Goal: Task Accomplishment & Management: Manage account settings

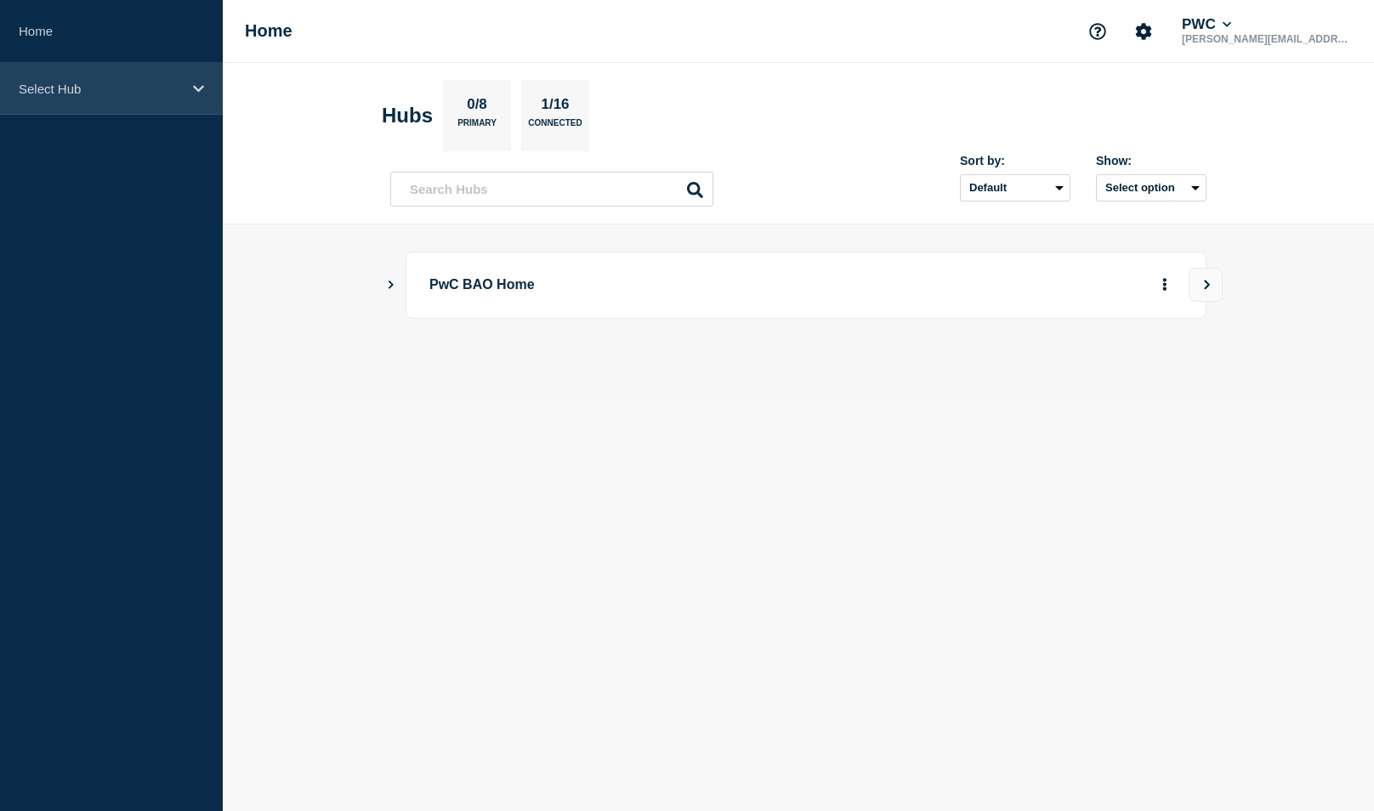
click at [58, 77] on div "Select Hub" at bounding box center [111, 89] width 223 height 52
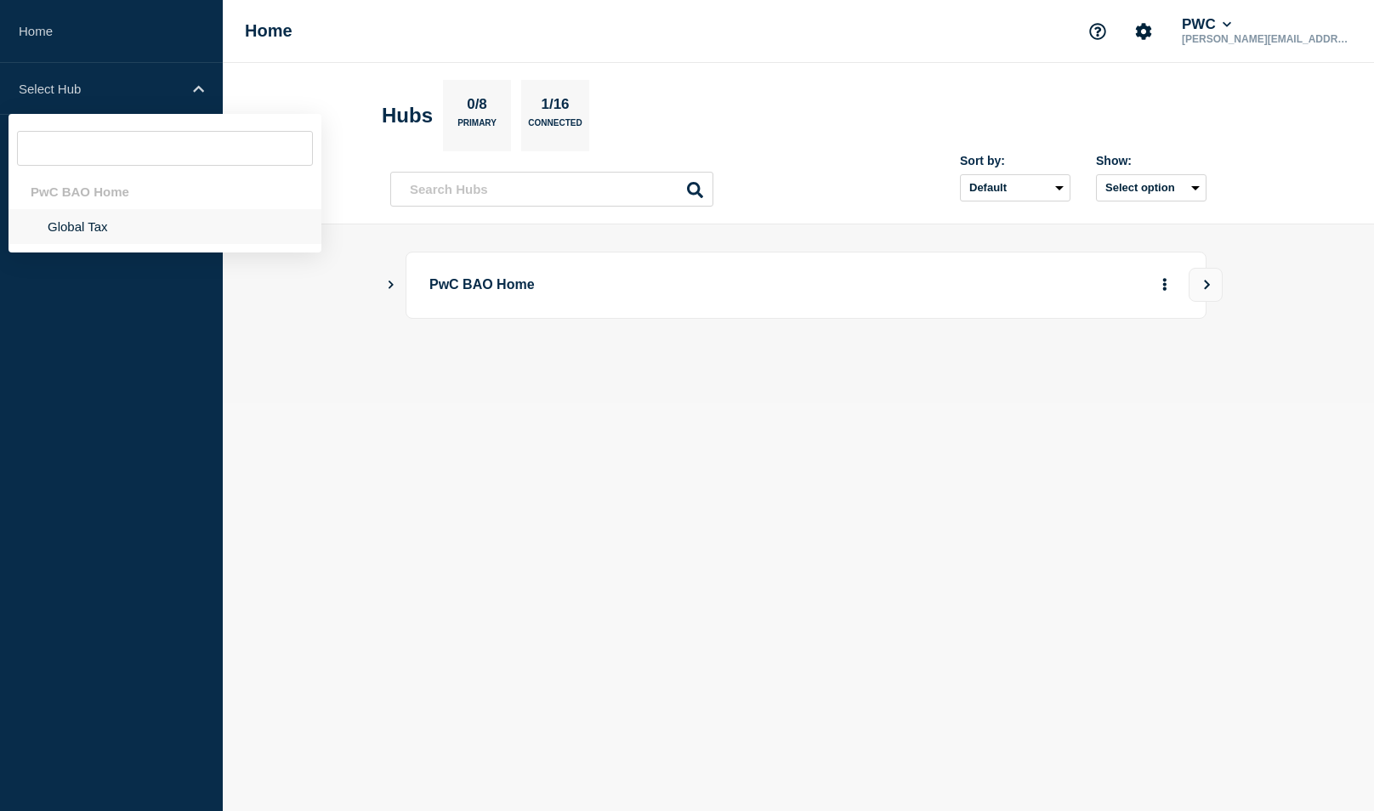
click at [78, 230] on li "Global Tax" at bounding box center [165, 226] width 313 height 35
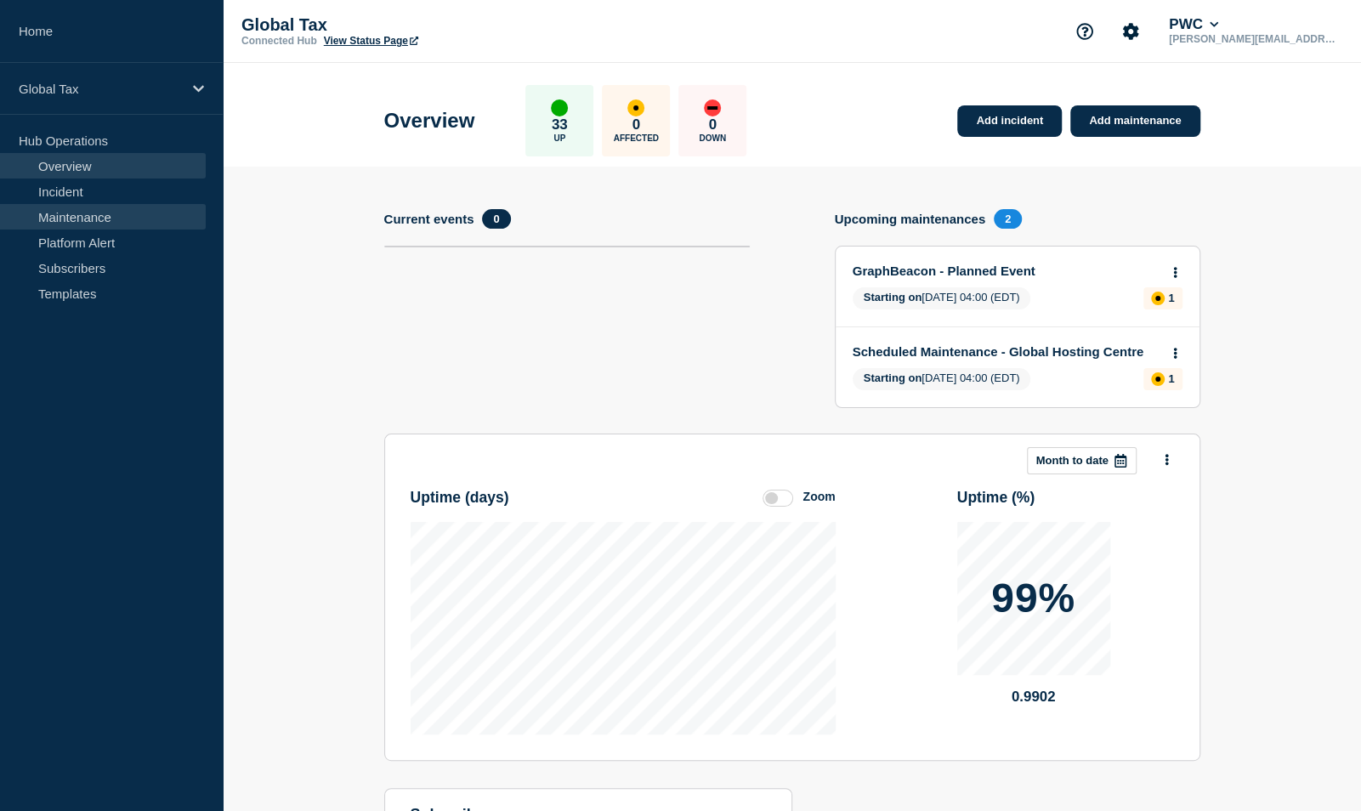
click at [71, 212] on link "Maintenance" at bounding box center [103, 217] width 206 height 26
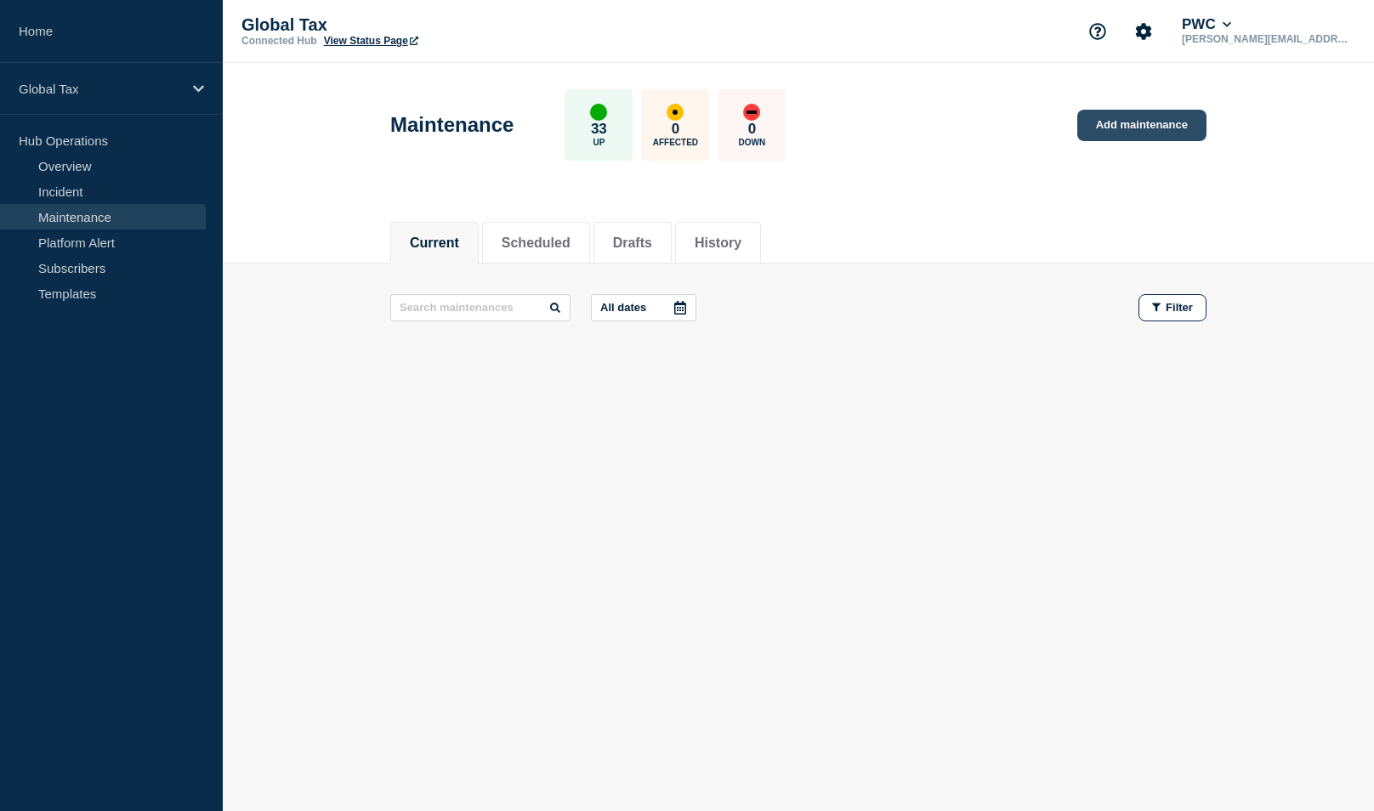
click at [1108, 117] on link "Add maintenance" at bounding box center [1141, 125] width 129 height 31
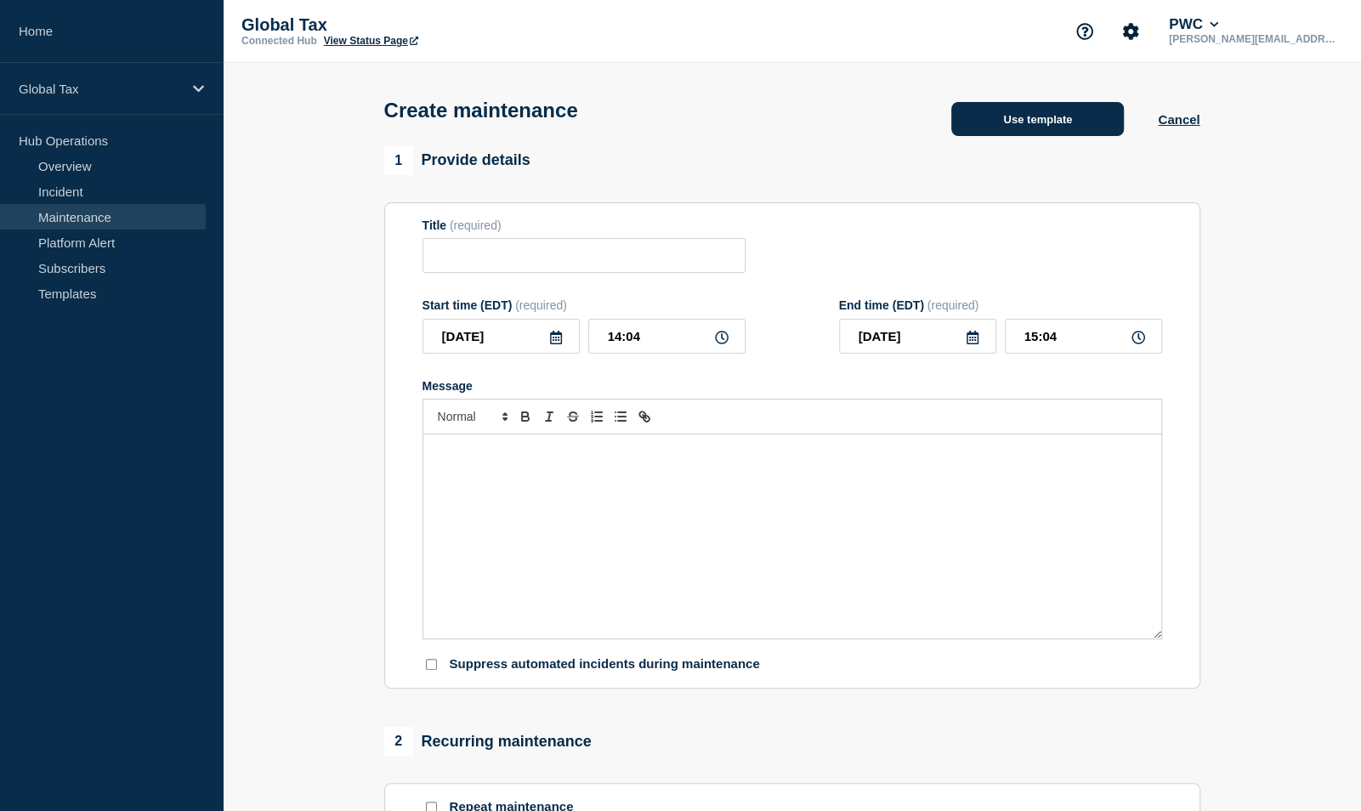
click at [1007, 131] on button "Use template" at bounding box center [1038, 119] width 173 height 34
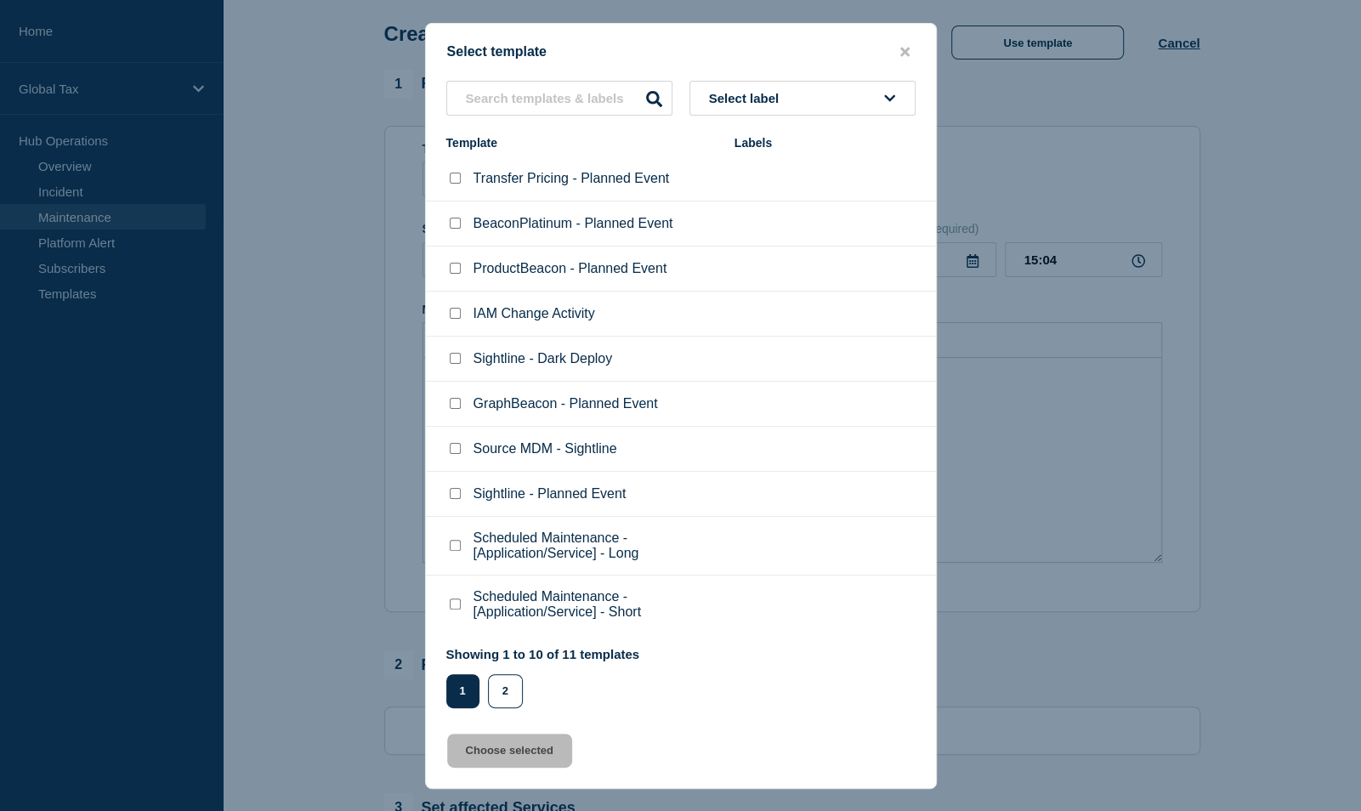
scroll to position [170, 0]
click at [500, 706] on button "2" at bounding box center [505, 691] width 35 height 34
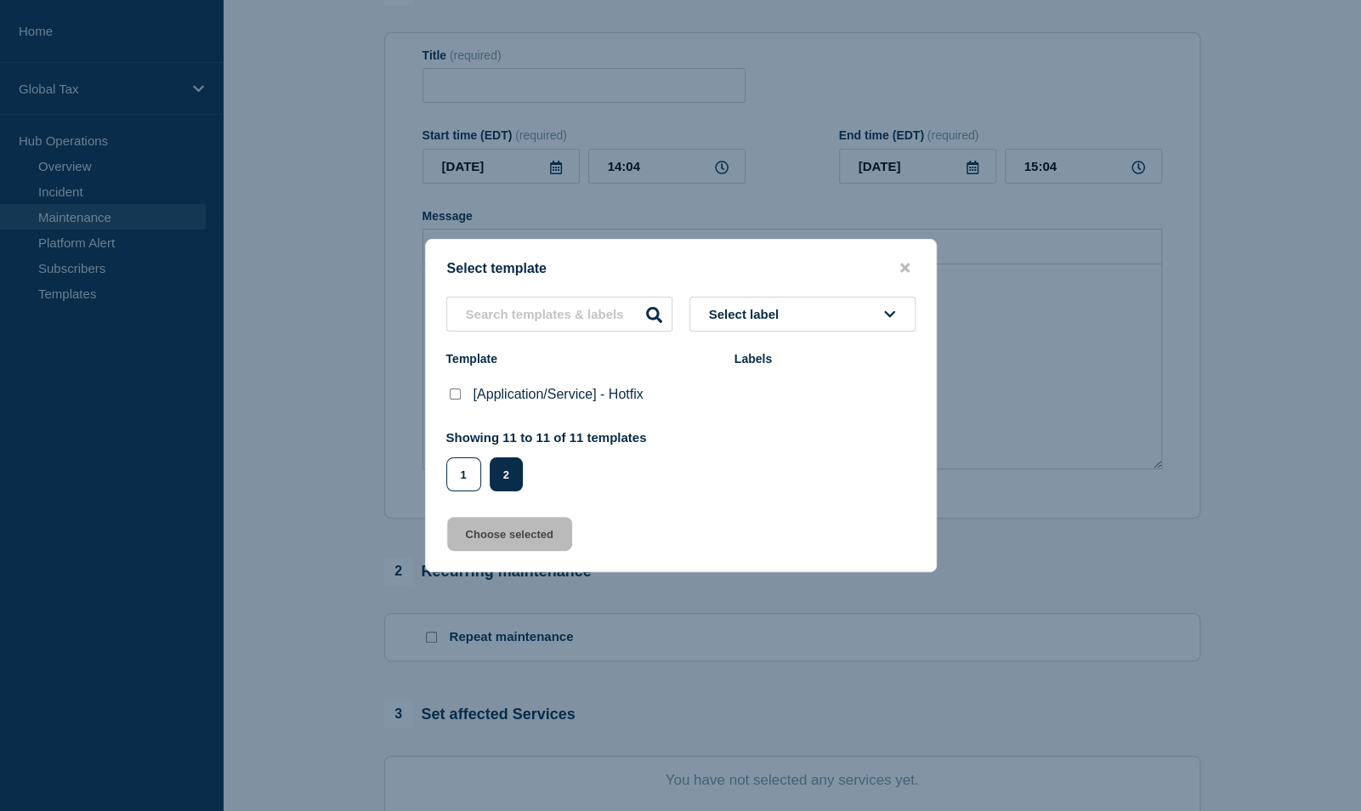
click at [456, 391] on checkbox"] "[Application/Service] - Hotfix checkbox" at bounding box center [455, 394] width 11 height 11
checkbox checkbox"] "true"
click at [495, 539] on button "Choose selected" at bounding box center [509, 534] width 125 height 34
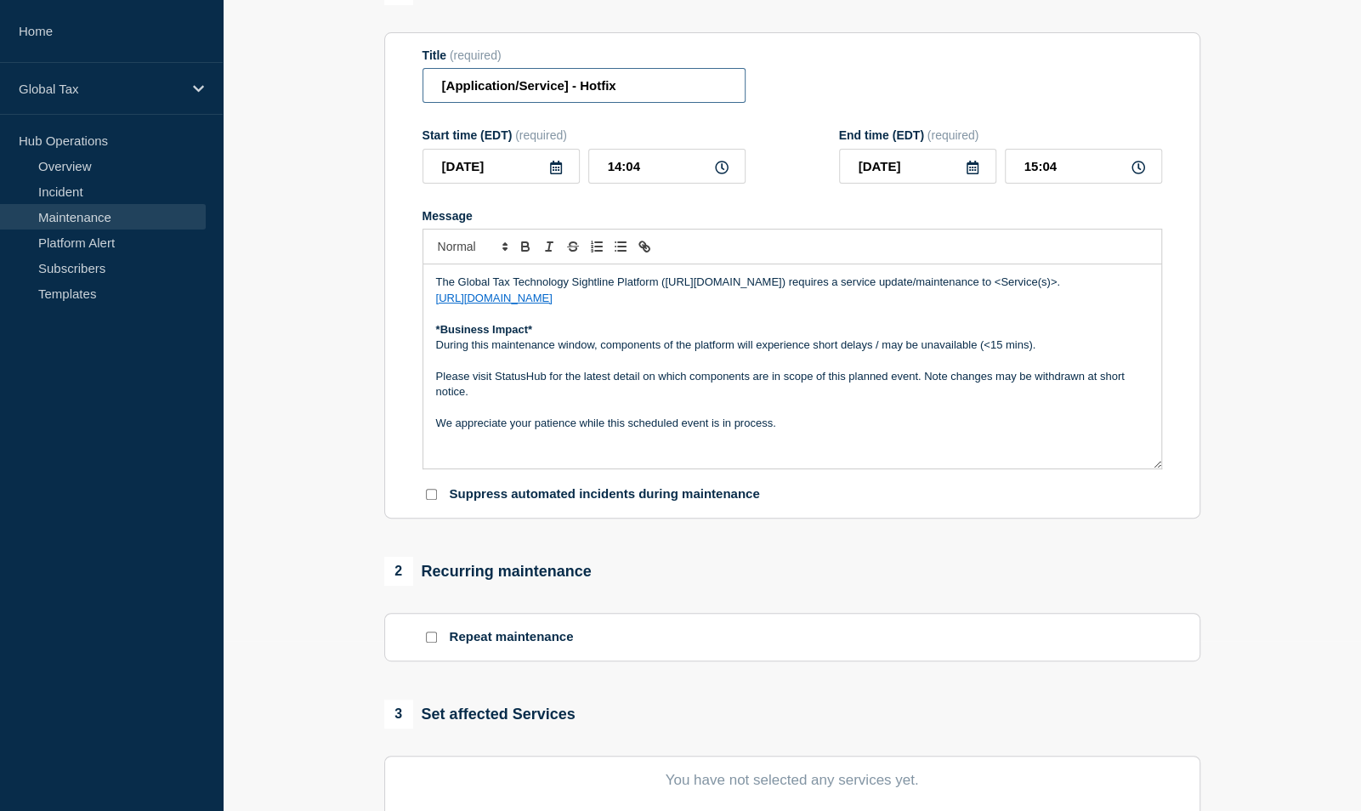
drag, startPoint x: 567, startPoint y: 92, endPoint x: 370, endPoint y: 83, distance: 197.5
click at [370, 83] on section "1 Provide details Title (required) [Application/Service] - Hotfix Start time (E…" at bounding box center [792, 566] width 1139 height 1180
drag, startPoint x: 736, startPoint y: 87, endPoint x: 405, endPoint y: 85, distance: 330.8
click at [405, 85] on section "Title (required) Sightline Reporting, Analytics, and Application Integration - …" at bounding box center [792, 275] width 816 height 487
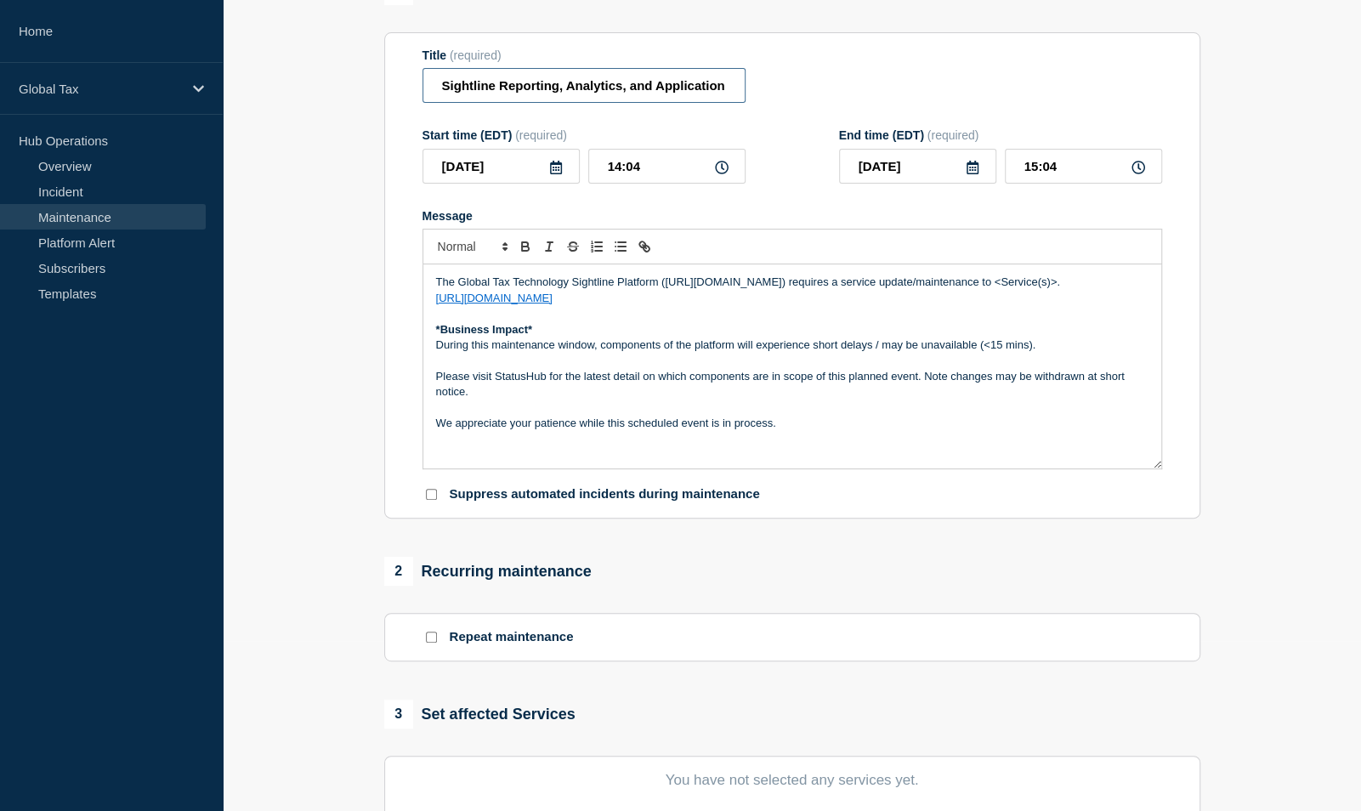
click at [502, 86] on input "Sightline Reporting, Analytics, and Application Integration - Hotfix" at bounding box center [584, 85] width 323 height 35
drag, startPoint x: 498, startPoint y: 86, endPoint x: 679, endPoint y: 90, distance: 181.2
click at [679, 90] on input "Sightline Reporting, Analytics, and Application Integration - Hotfix" at bounding box center [584, 85] width 323 height 35
type input "Sightline Reporting, Analytics, and Application Integration - Hotfix"
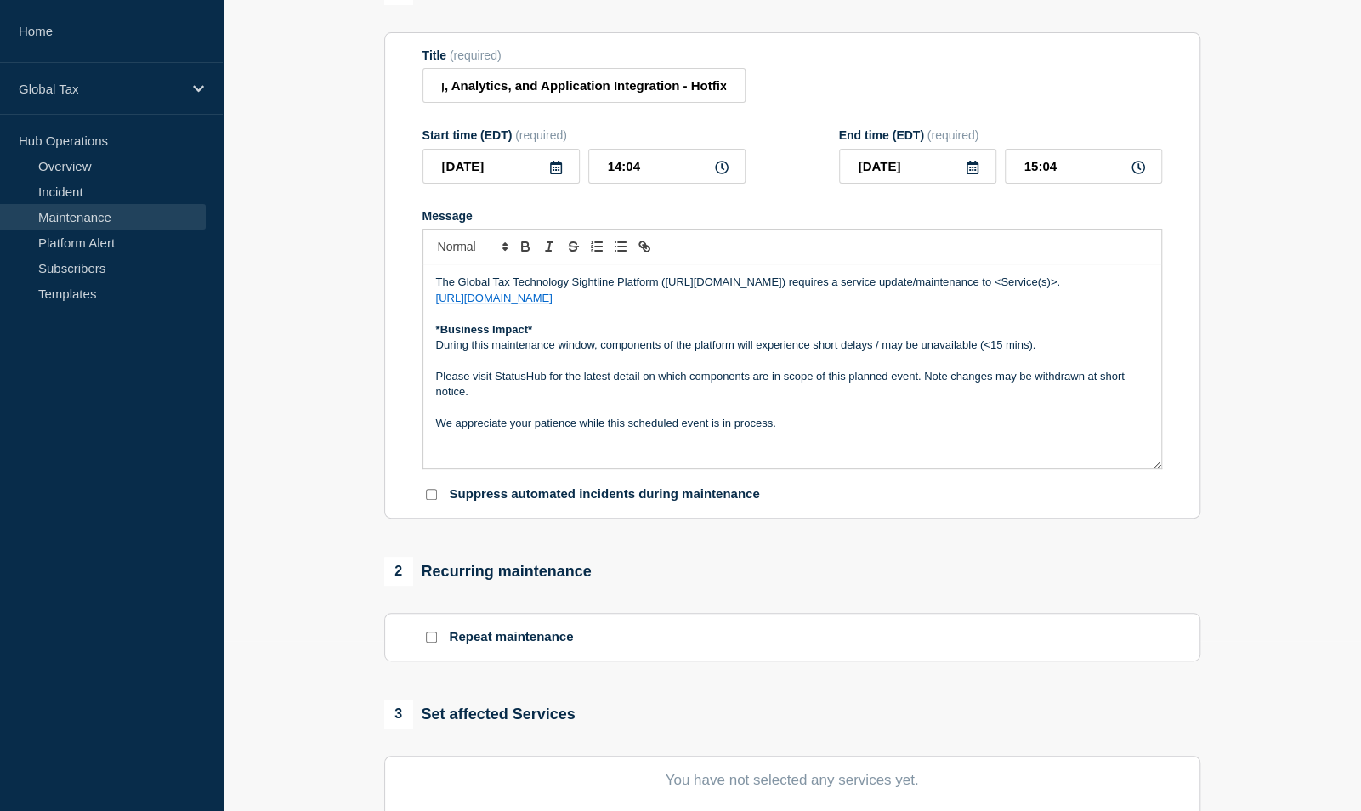
scroll to position [0, 0]
click at [1060, 287] on p "The Global Tax Technology Sightline Platform (https://sightline.pwc.com) requir…" at bounding box center [792, 282] width 713 height 15
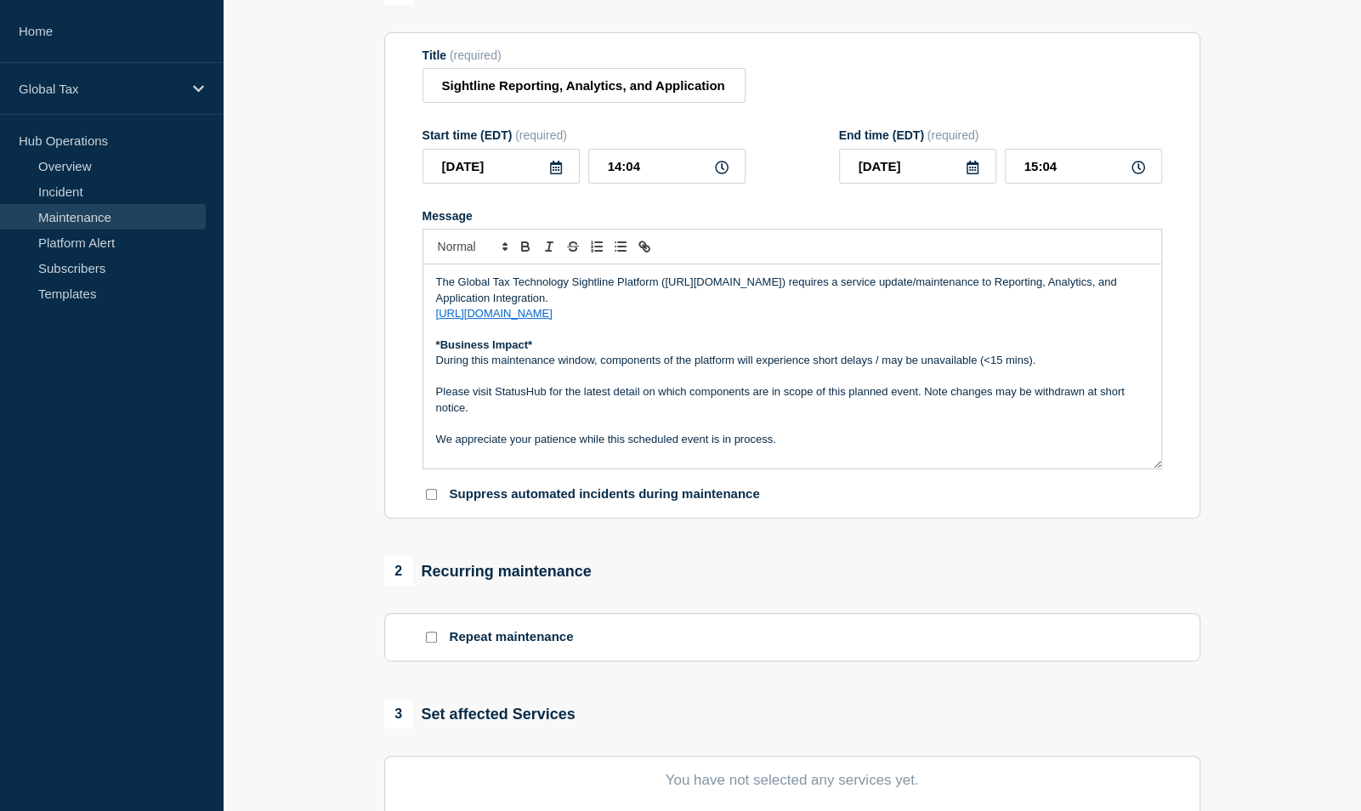
click at [429, 320] on div "The Global Tax Technology Sightline Platform (https://sightline.pwc.com) requir…" at bounding box center [792, 366] width 738 height 204
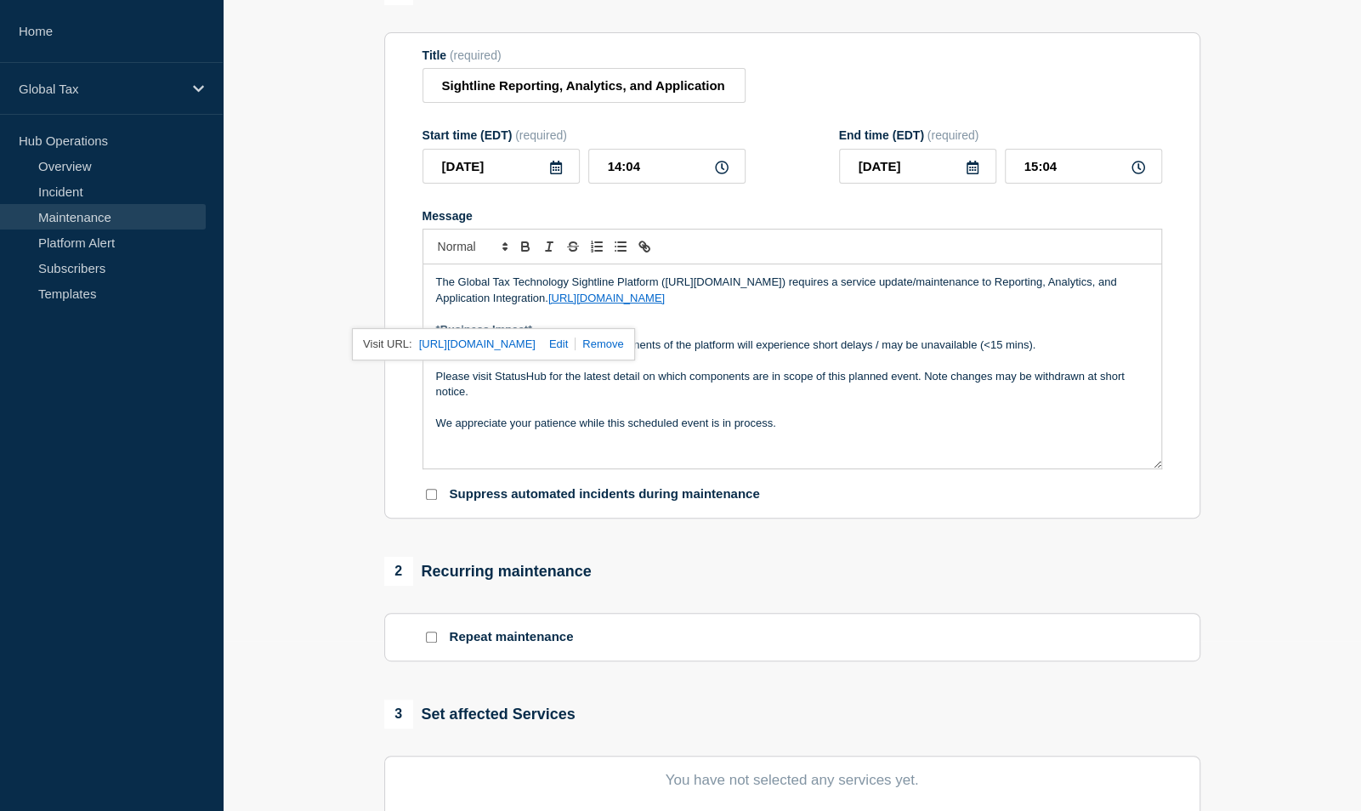
click at [722, 398] on p "Please visit StatusHub for the latest detail on which components are in scope o…" at bounding box center [792, 384] width 713 height 31
click at [259, 480] on section "1 Provide details Title (required) Sightline Reporting, Analytics, and Applicat…" at bounding box center [792, 566] width 1139 height 1180
click at [91, 614] on aside "Home Global Tax Hub Operations Overview Incident Maintenance Platform Alert Sub…" at bounding box center [111, 405] width 223 height 811
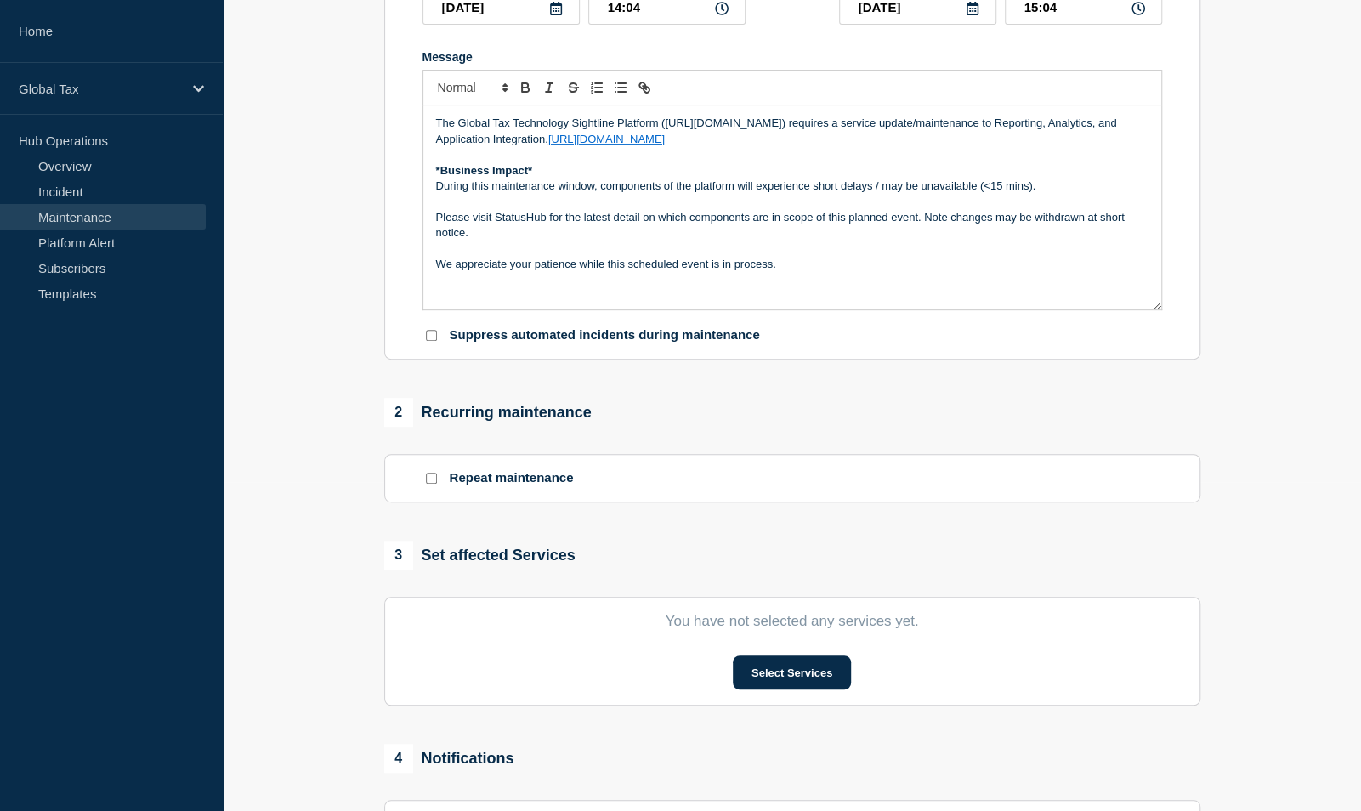
scroll to position [670, 0]
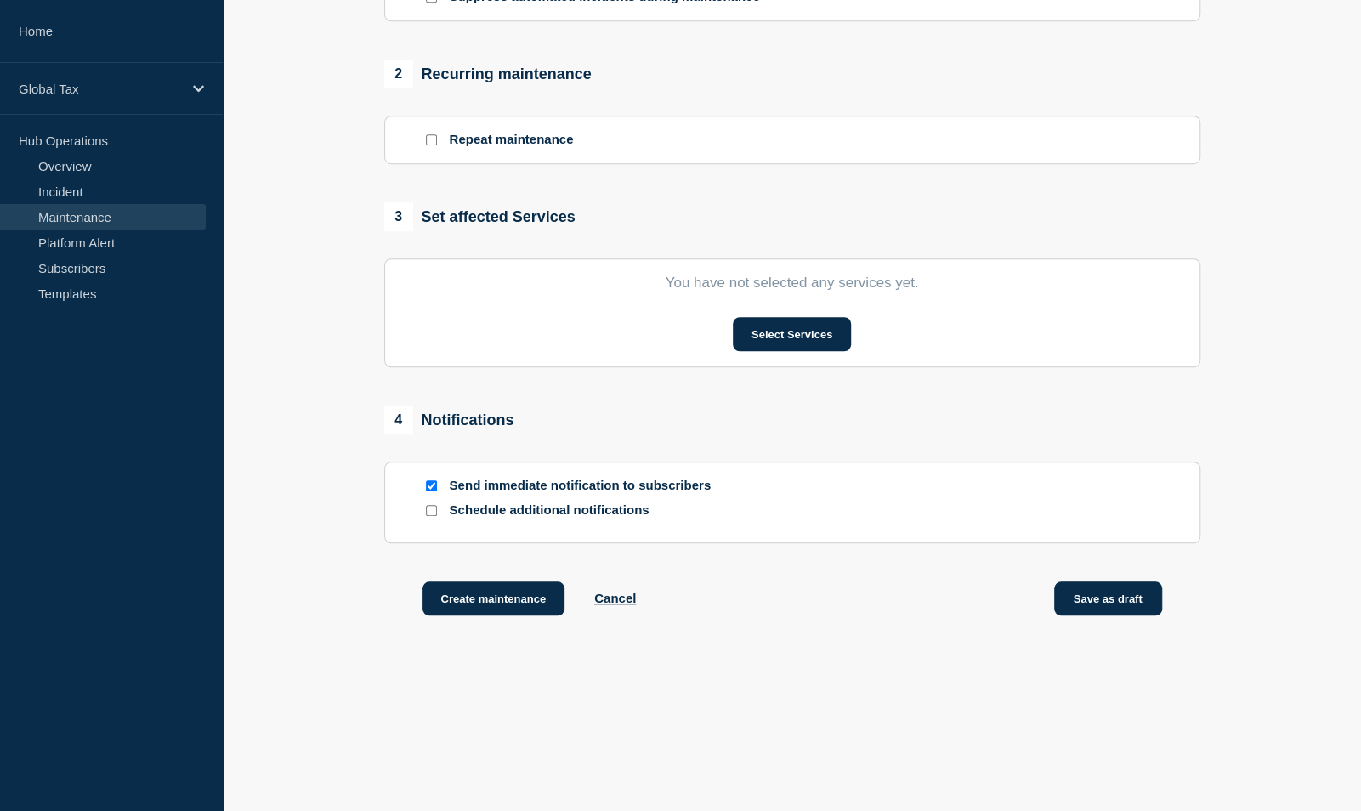
click at [1127, 592] on button "Save as draft" at bounding box center [1108, 599] width 108 height 34
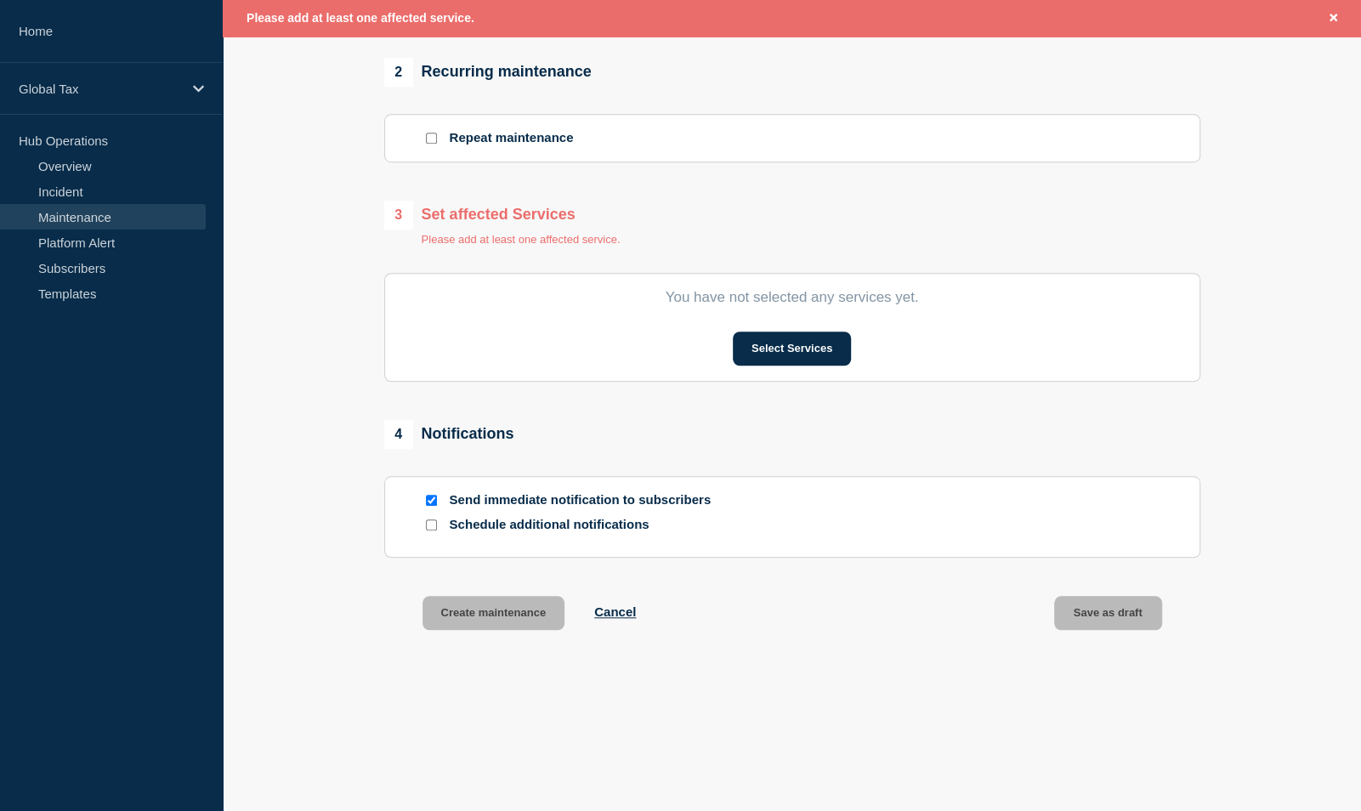
click at [725, 648] on div "Create maintenance Cancel Save as draft" at bounding box center [792, 634] width 816 height 77
click at [1325, 20] on button "Close banner" at bounding box center [1333, 19] width 21 height 20
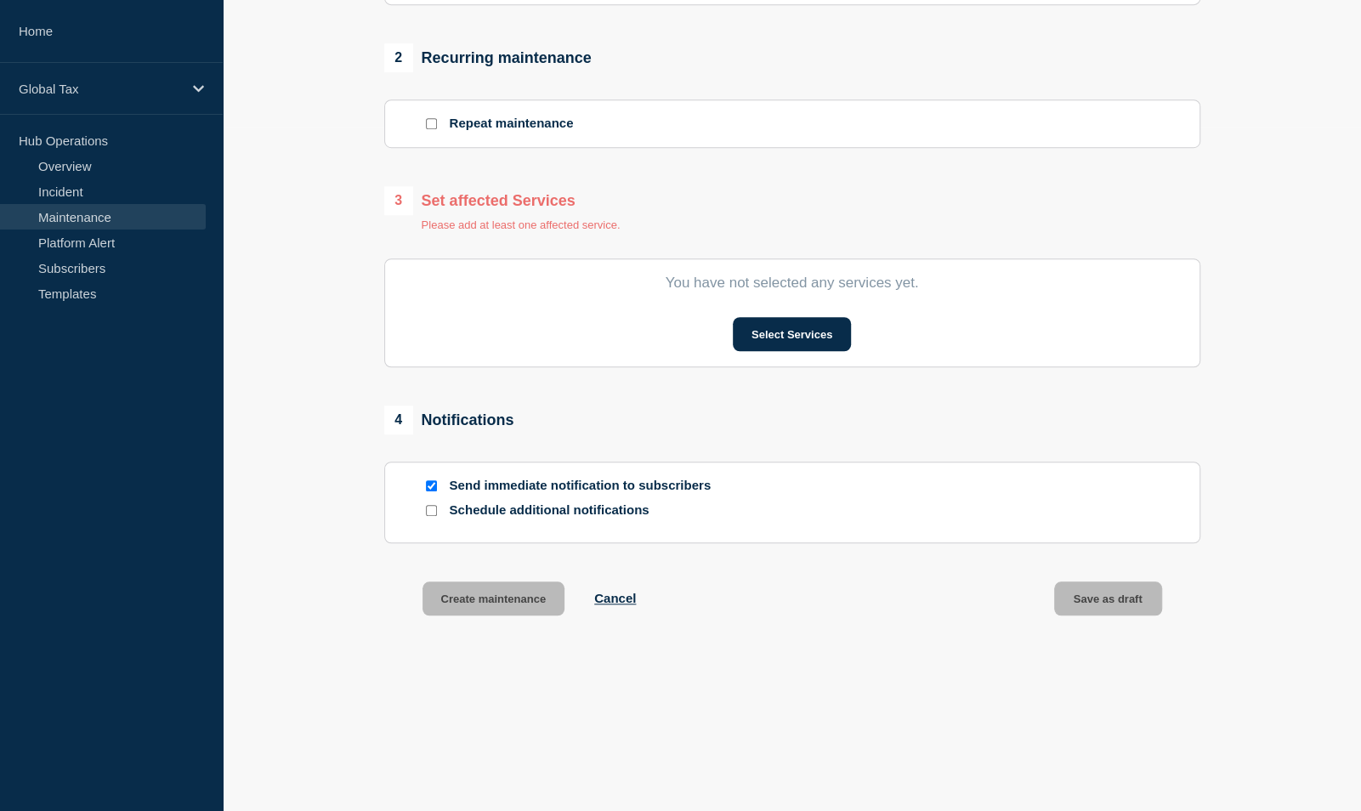
scroll to position [670, 0]
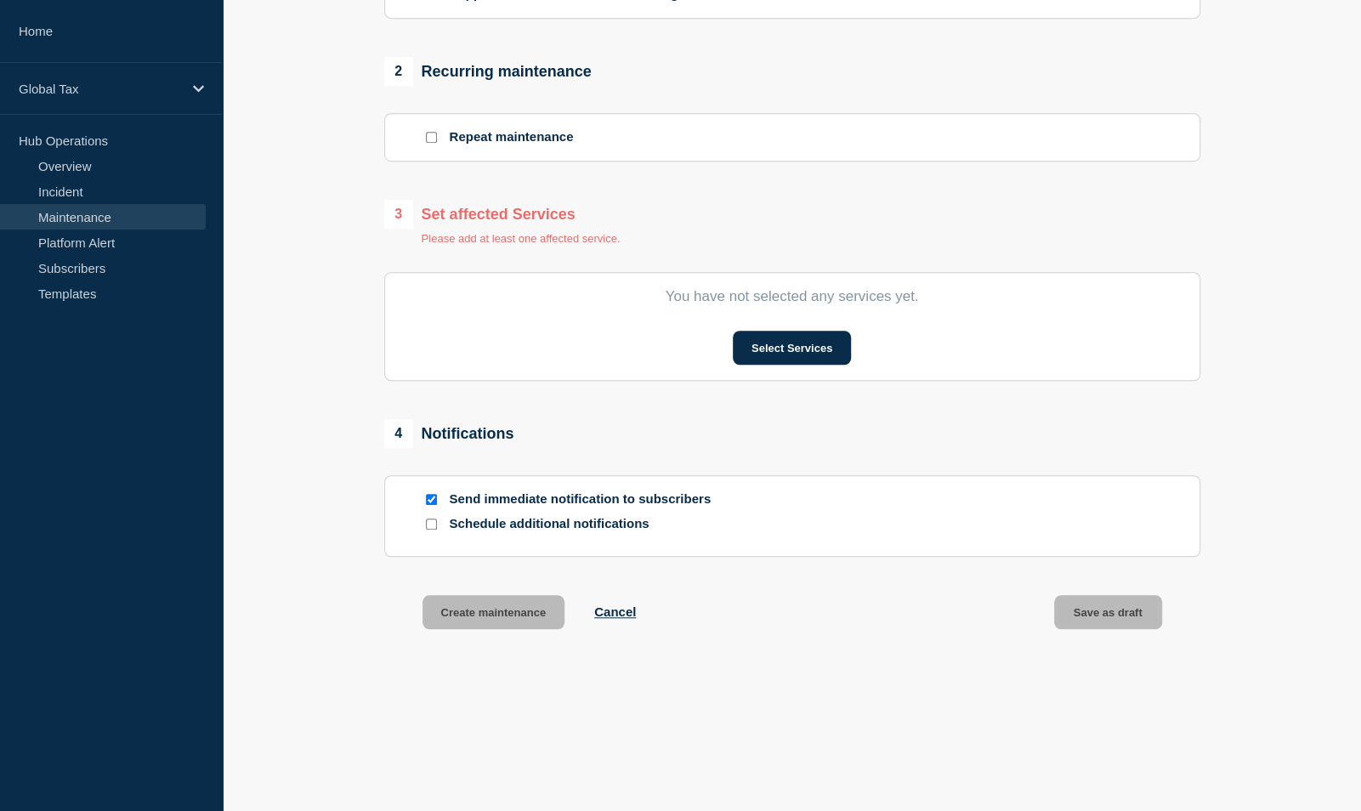
click at [348, 803] on main "Create maintenance [Application/Service] - Hotfix Cancel 1 Provide details Titl…" at bounding box center [792, 109] width 1139 height 1432
click at [1104, 168] on div "1 Provide details Title (required) Sightline Reporting, Analytics, and Applicat…" at bounding box center [792, 74] width 836 height 1196
click at [318, 230] on section "1 Provide details Title (required) Sightline Reporting, Analytics, and Applicat…" at bounding box center [792, 74] width 1139 height 1196
click at [342, 342] on section "1 Provide details Title (required) Sightline Reporting, Analytics, and Applicat…" at bounding box center [792, 74] width 1139 height 1196
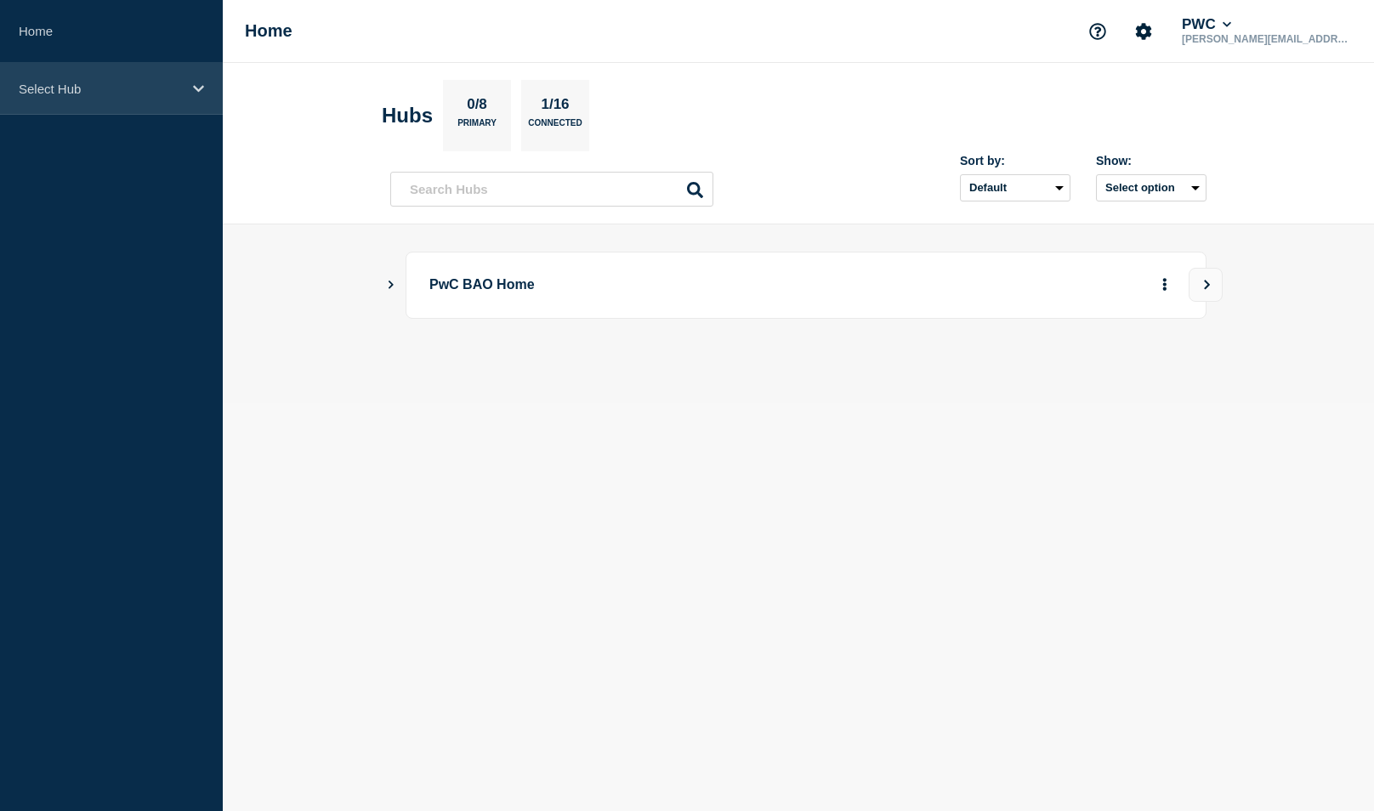
click at [63, 97] on div "Select Hub" at bounding box center [111, 89] width 223 height 52
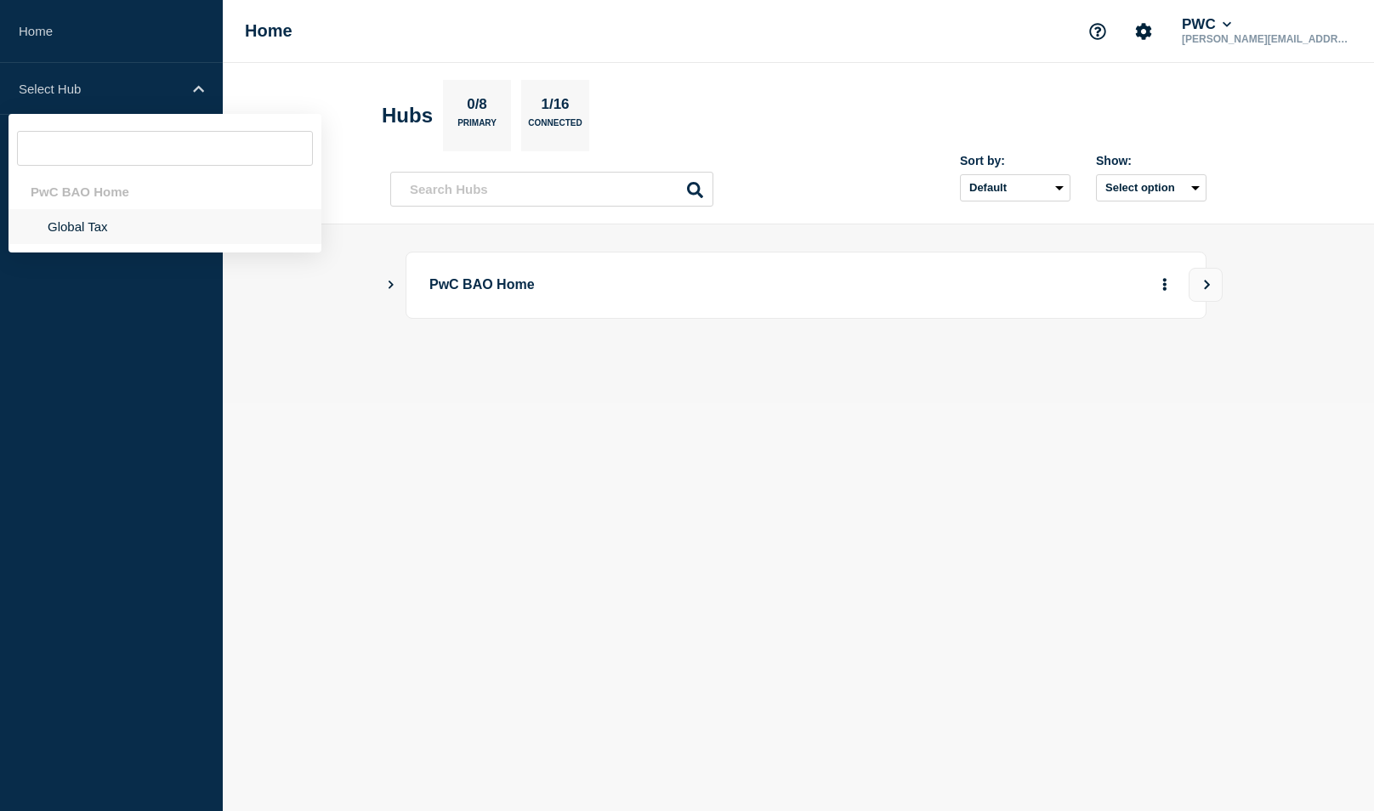
click at [88, 231] on li "Global Tax" at bounding box center [165, 226] width 313 height 35
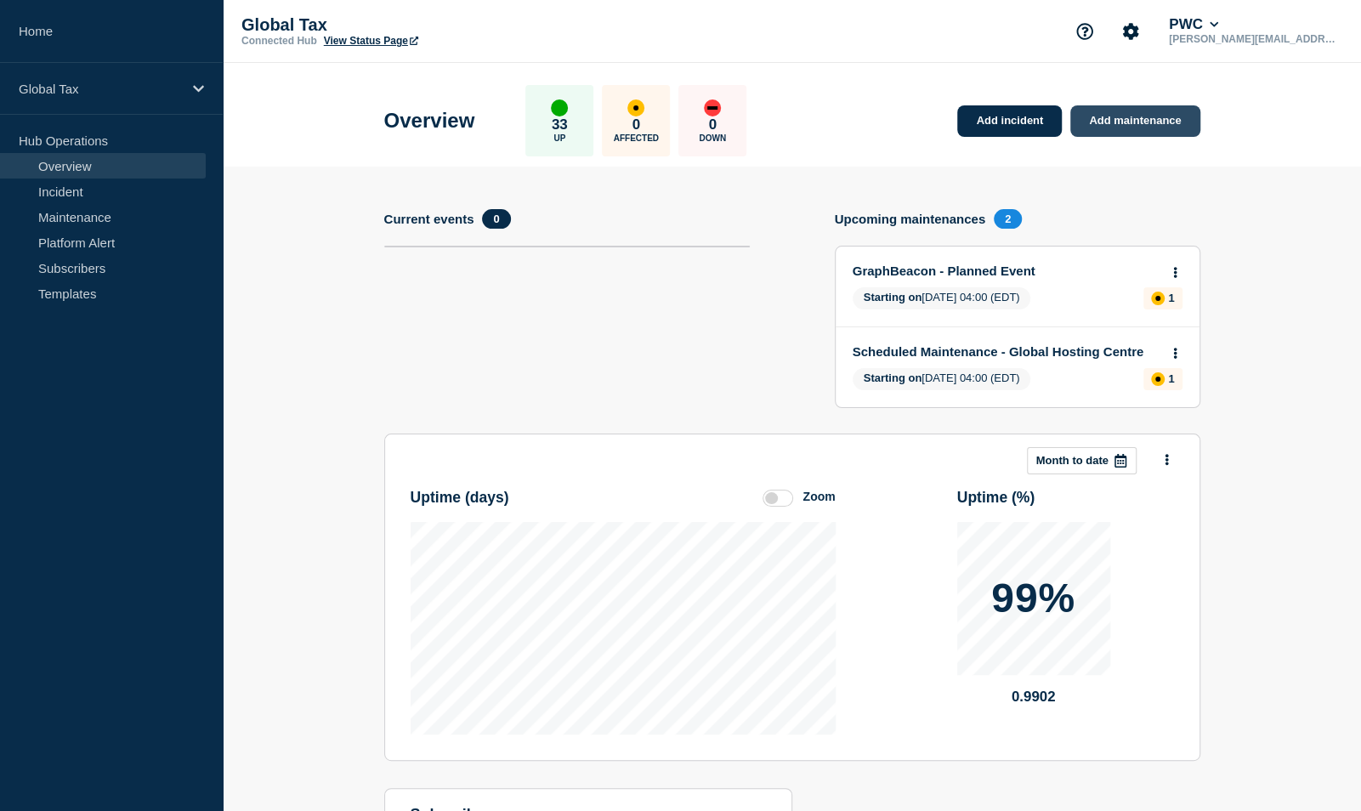
click at [1158, 117] on link "Add maintenance" at bounding box center [1135, 120] width 129 height 31
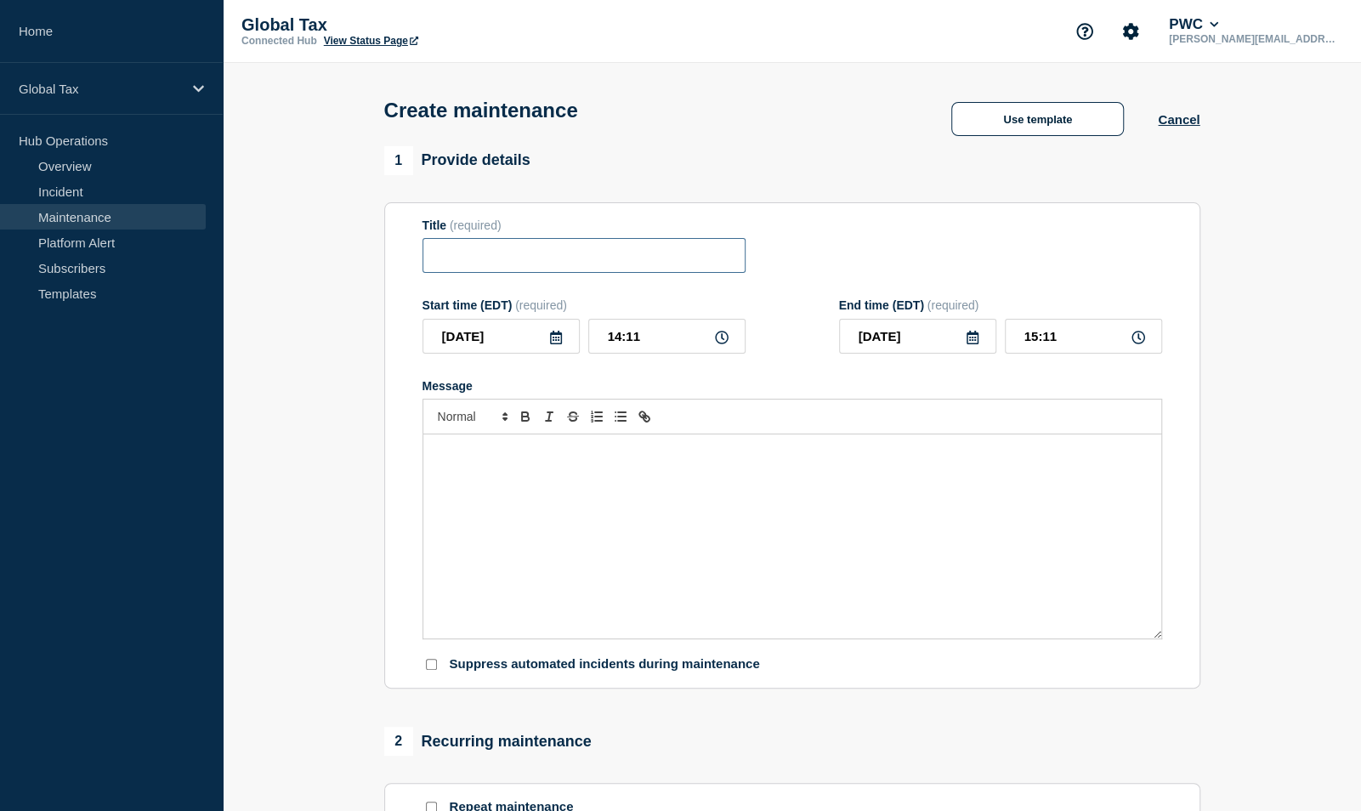
click at [480, 255] on input "Title" at bounding box center [584, 255] width 323 height 35
click at [990, 134] on button "Use template" at bounding box center [1038, 119] width 173 height 34
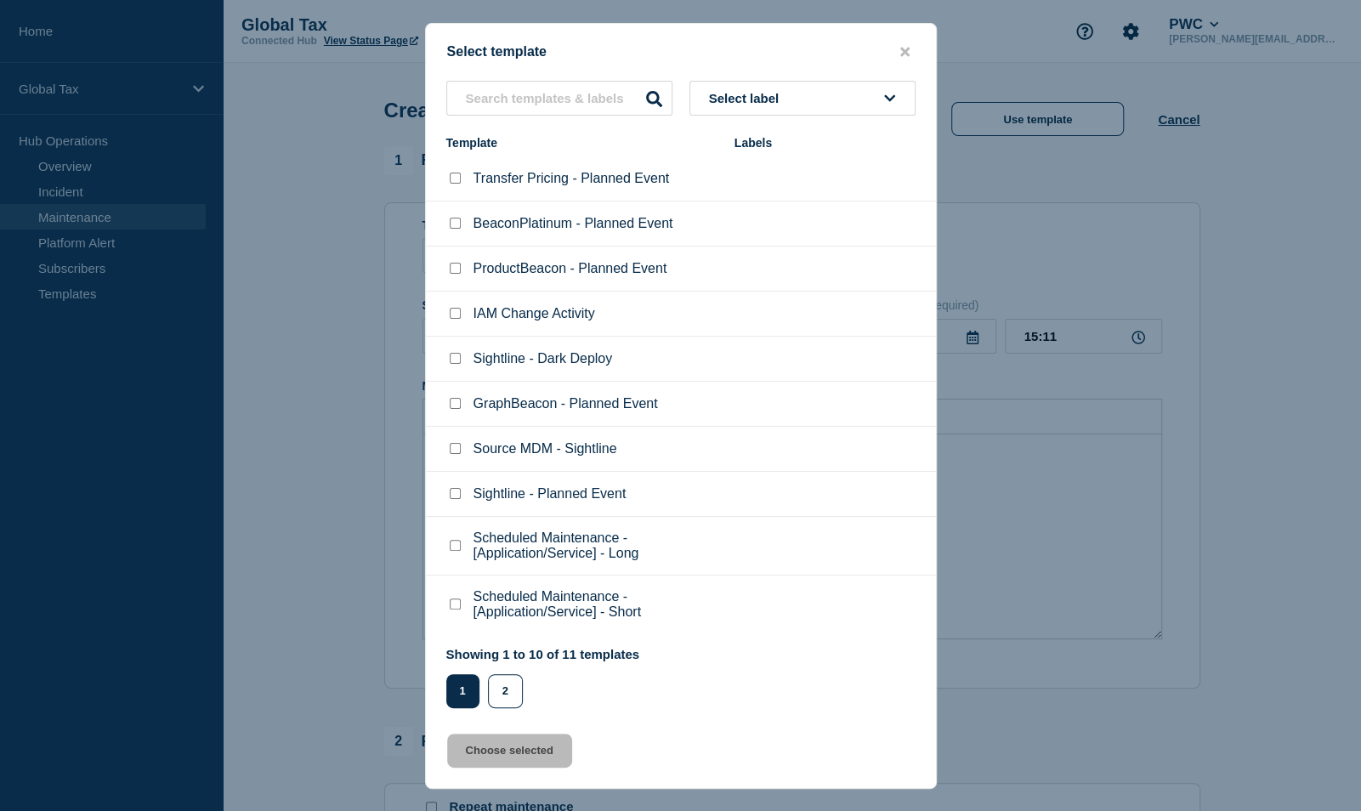
click at [509, 713] on div "Select template Select label Template Labels Transfer Pricing - Planned Event B…" at bounding box center [681, 406] width 512 height 766
click at [502, 693] on button "2" at bounding box center [505, 691] width 35 height 34
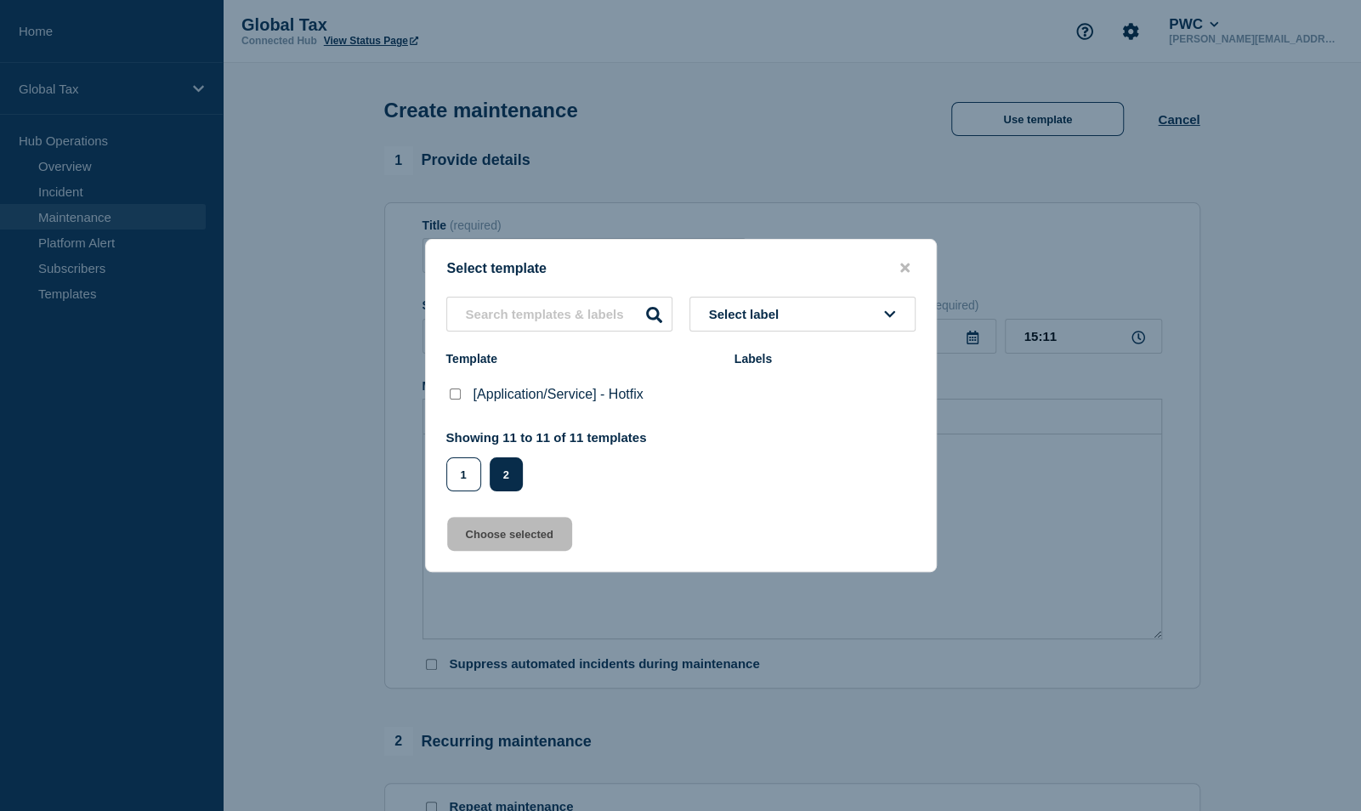
click at [453, 393] on checkbox"] "[Application/Service] - Hotfix checkbox" at bounding box center [455, 394] width 11 height 11
checkbox checkbox"] "true"
click at [498, 546] on button "Choose selected" at bounding box center [509, 534] width 125 height 34
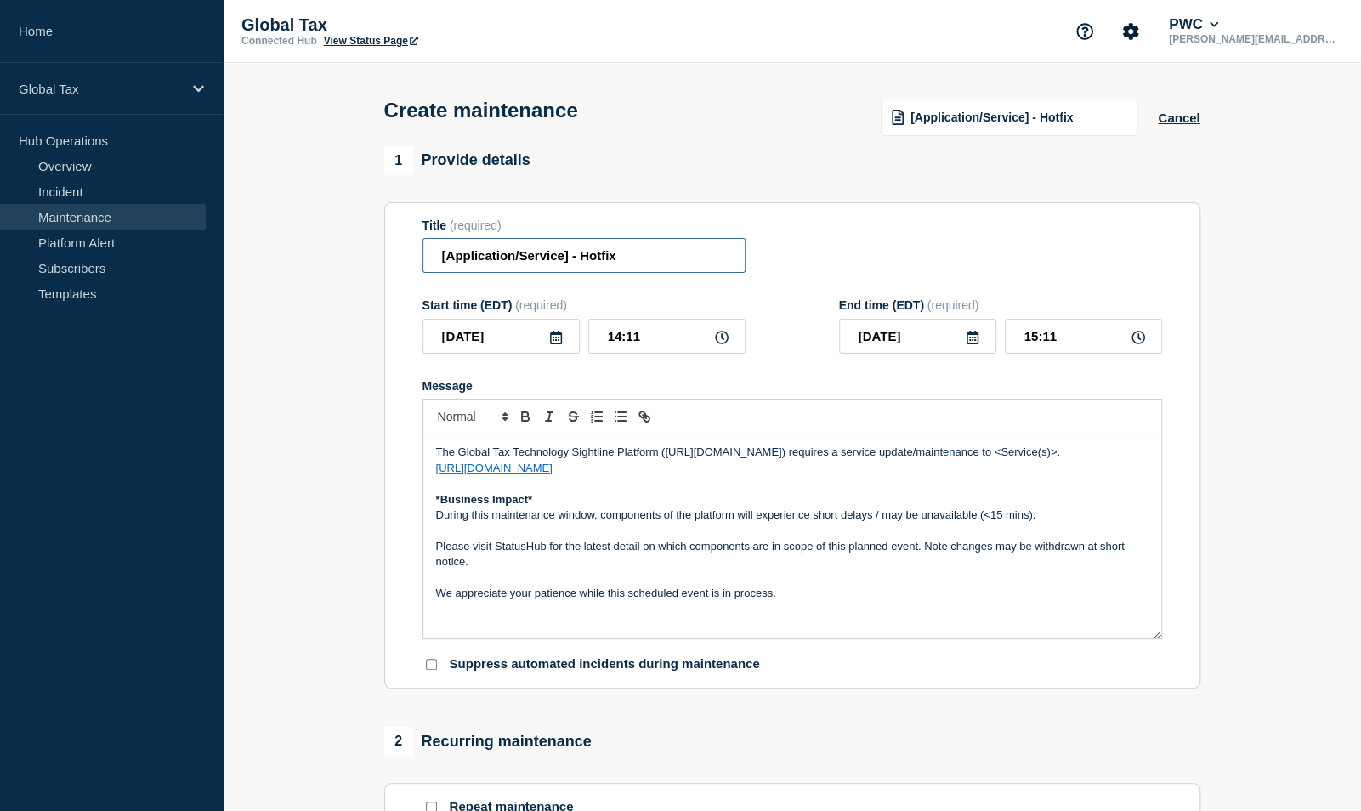
drag, startPoint x: 567, startPoint y: 262, endPoint x: 399, endPoint y: 247, distance: 169.1
click at [399, 247] on section "Title (required) [Application/Service] - Hotfix Start time (EDT) (required) 202…" at bounding box center [792, 445] width 816 height 487
click at [656, 258] on input "Sightline Reporting, Analytics and Application Integration - Hotfix" at bounding box center [584, 255] width 323 height 35
type input "Sightline Reporting, Analytics and Application Integration - Hotfix"
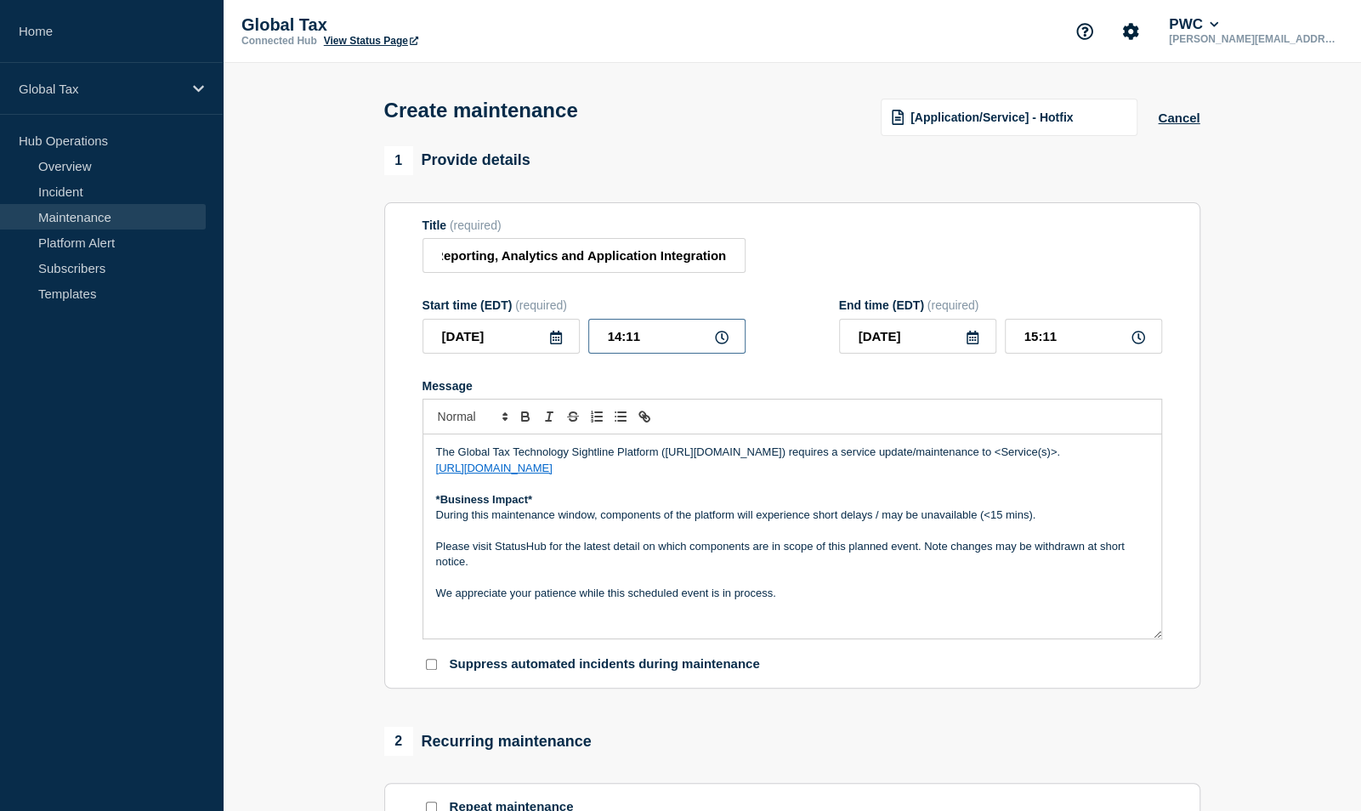
scroll to position [0, 0]
click at [645, 344] on input "14:11" at bounding box center [666, 336] width 157 height 35
click at [721, 338] on icon at bounding box center [722, 338] width 14 height 14
click at [719, 339] on icon at bounding box center [722, 338] width 14 height 14
drag, startPoint x: 660, startPoint y: 340, endPoint x: 562, endPoint y: 328, distance: 98.5
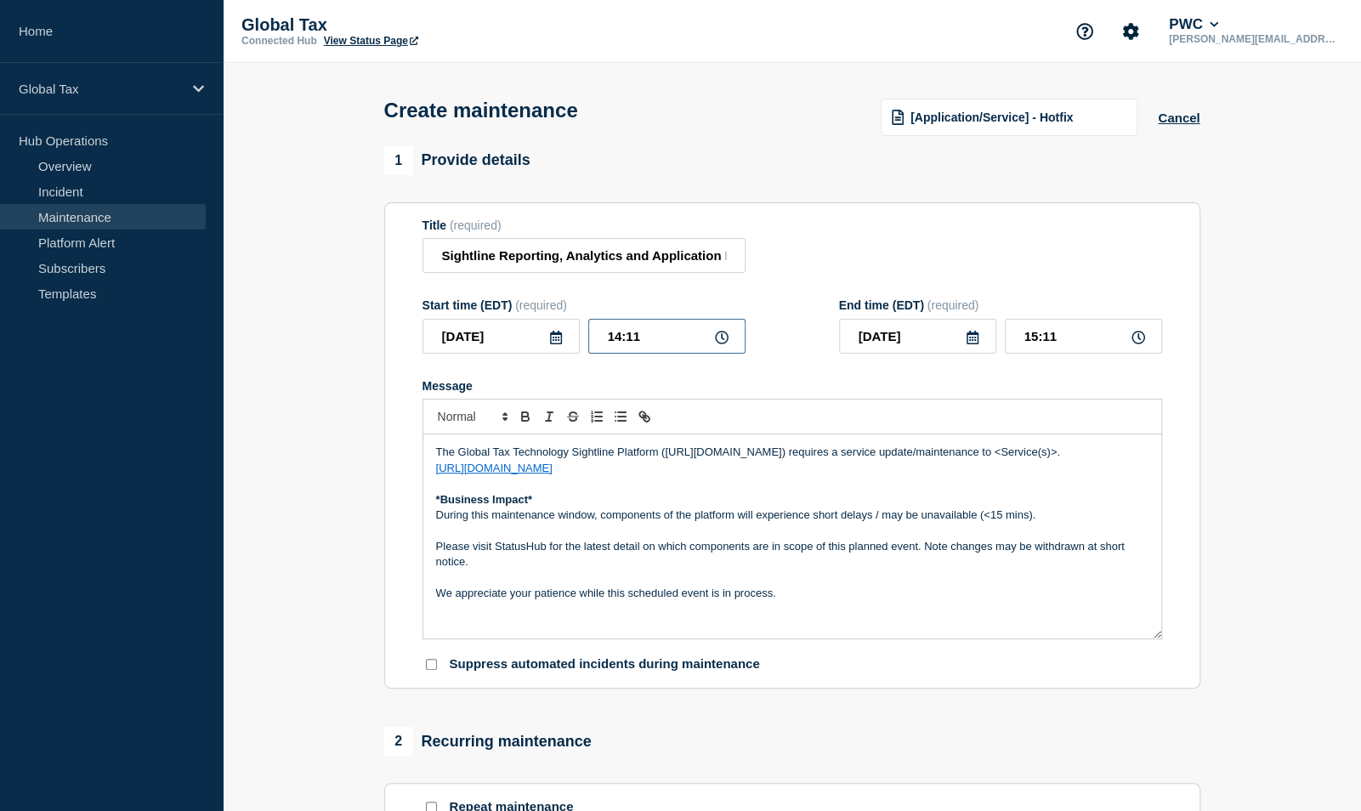
click at [562, 328] on div "2025-09-26 14:11" at bounding box center [584, 336] width 323 height 35
type input "17:__"
type input "19:__"
drag, startPoint x: 643, startPoint y: 341, endPoint x: 566, endPoint y: 332, distance: 77.1
click at [566, 332] on div "2025-09-26 17:__" at bounding box center [584, 336] width 323 height 35
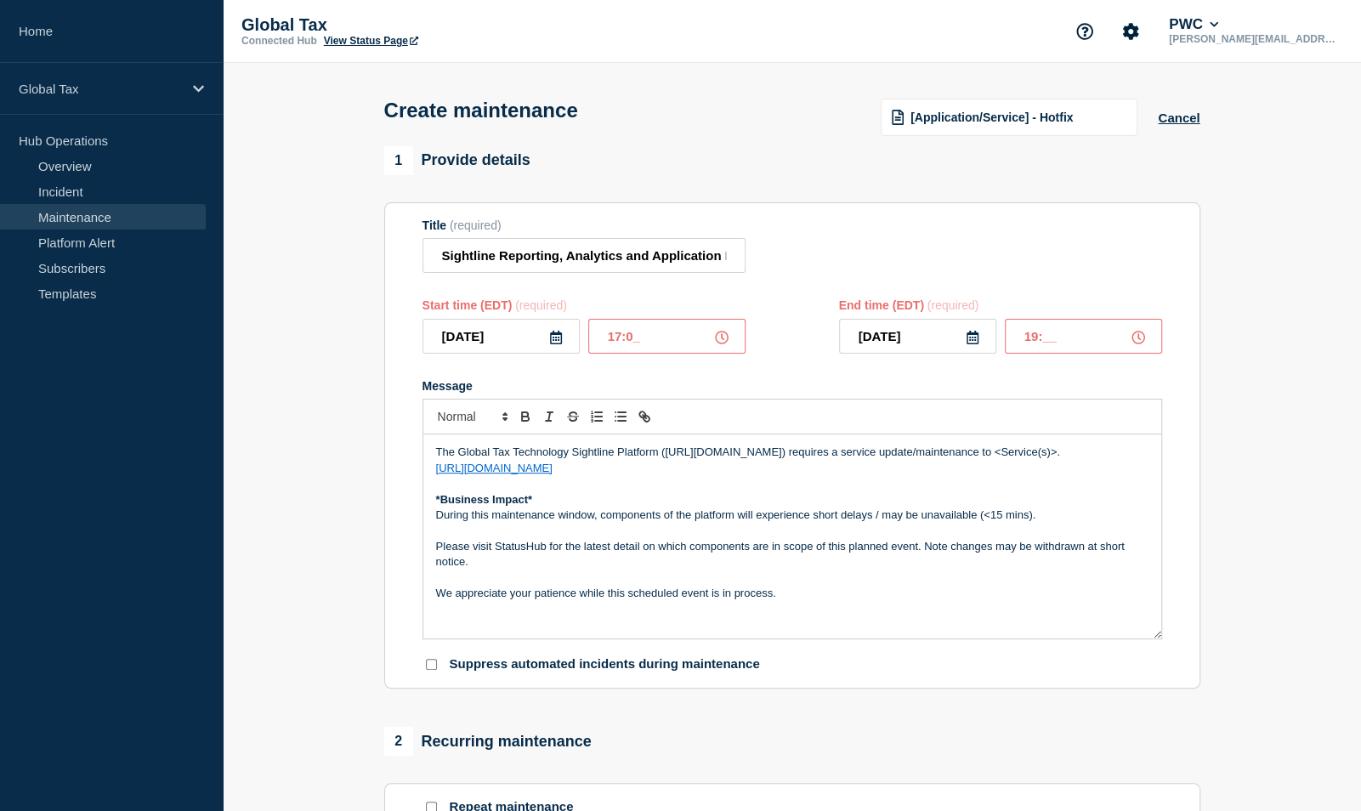
type input "17:00"
type input "19:00"
drag, startPoint x: 439, startPoint y: 256, endPoint x: 680, endPoint y: 260, distance: 241.5
click at [680, 260] on input "Sightline Reporting, Analytics and Application Integration - Hotfix" at bounding box center [584, 255] width 323 height 35
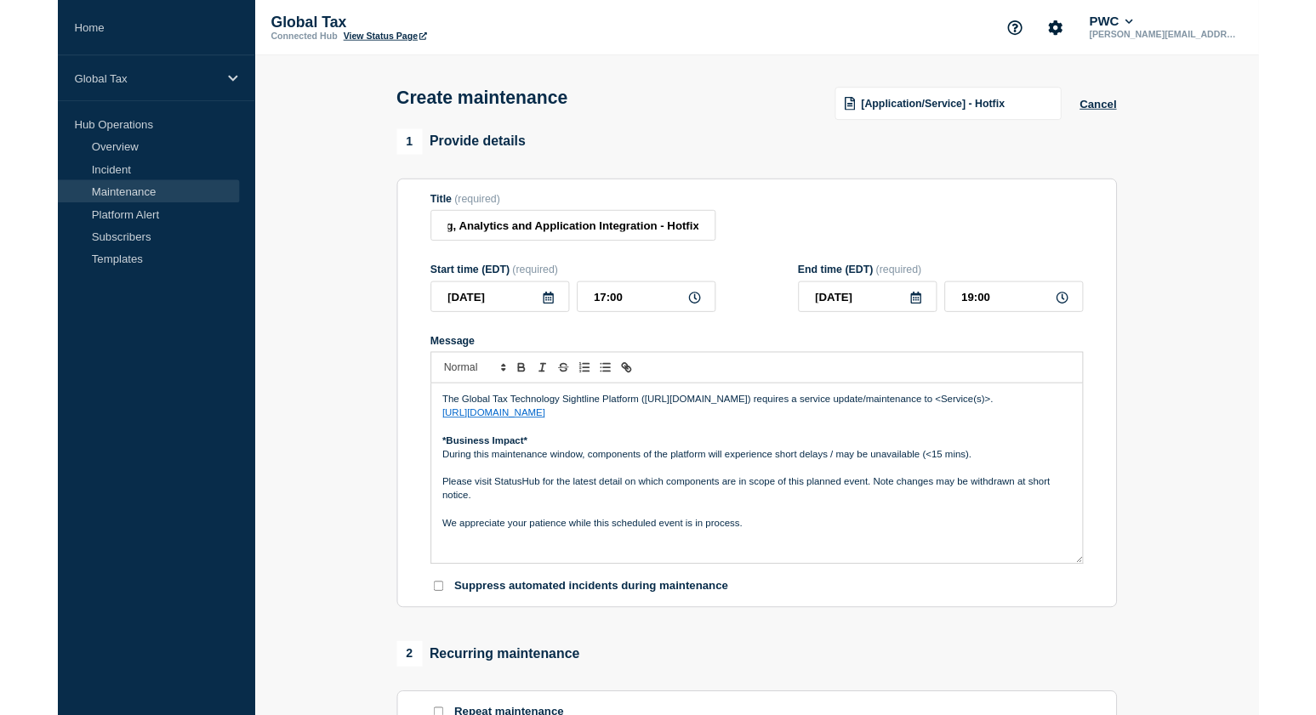
scroll to position [0, 0]
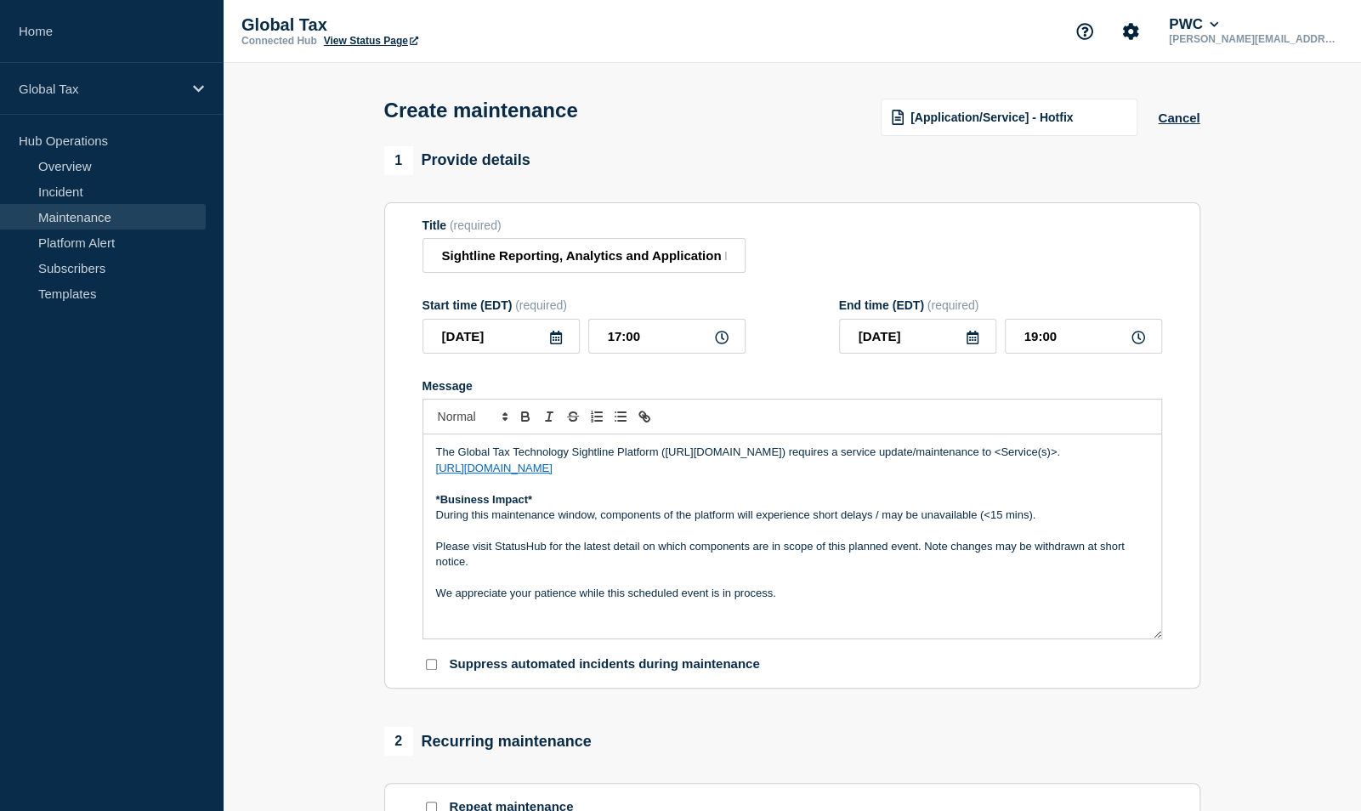
drag, startPoint x: 1061, startPoint y: 459, endPoint x: 998, endPoint y: 460, distance: 62.9
click at [998, 460] on p "The Global Tax Technology Sightline Platform (https://sightline.pwc.com) requir…" at bounding box center [792, 452] width 713 height 15
paste div "Message"
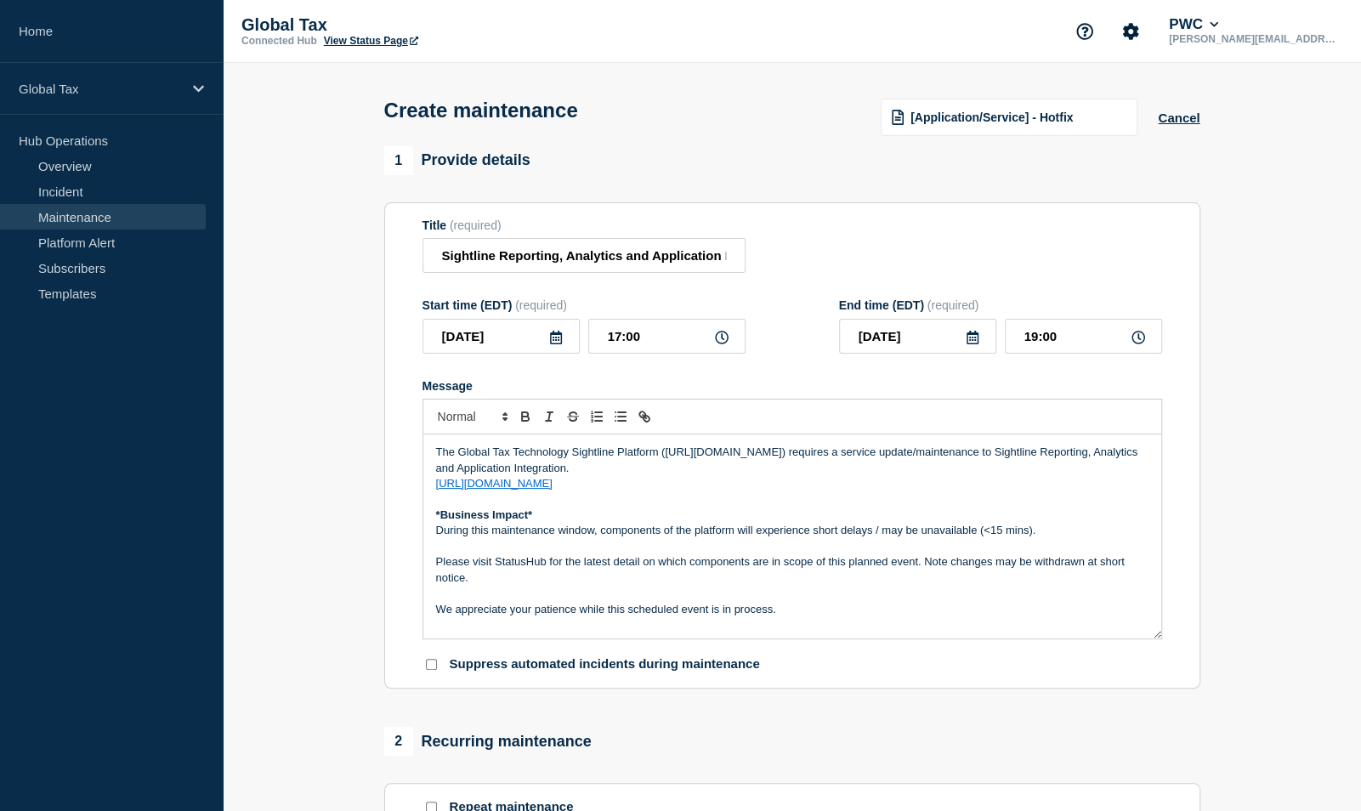
click at [429, 490] on div "The Global Tax Technology Sightline Platform (https://sightline.pwc.com) requir…" at bounding box center [792, 537] width 738 height 204
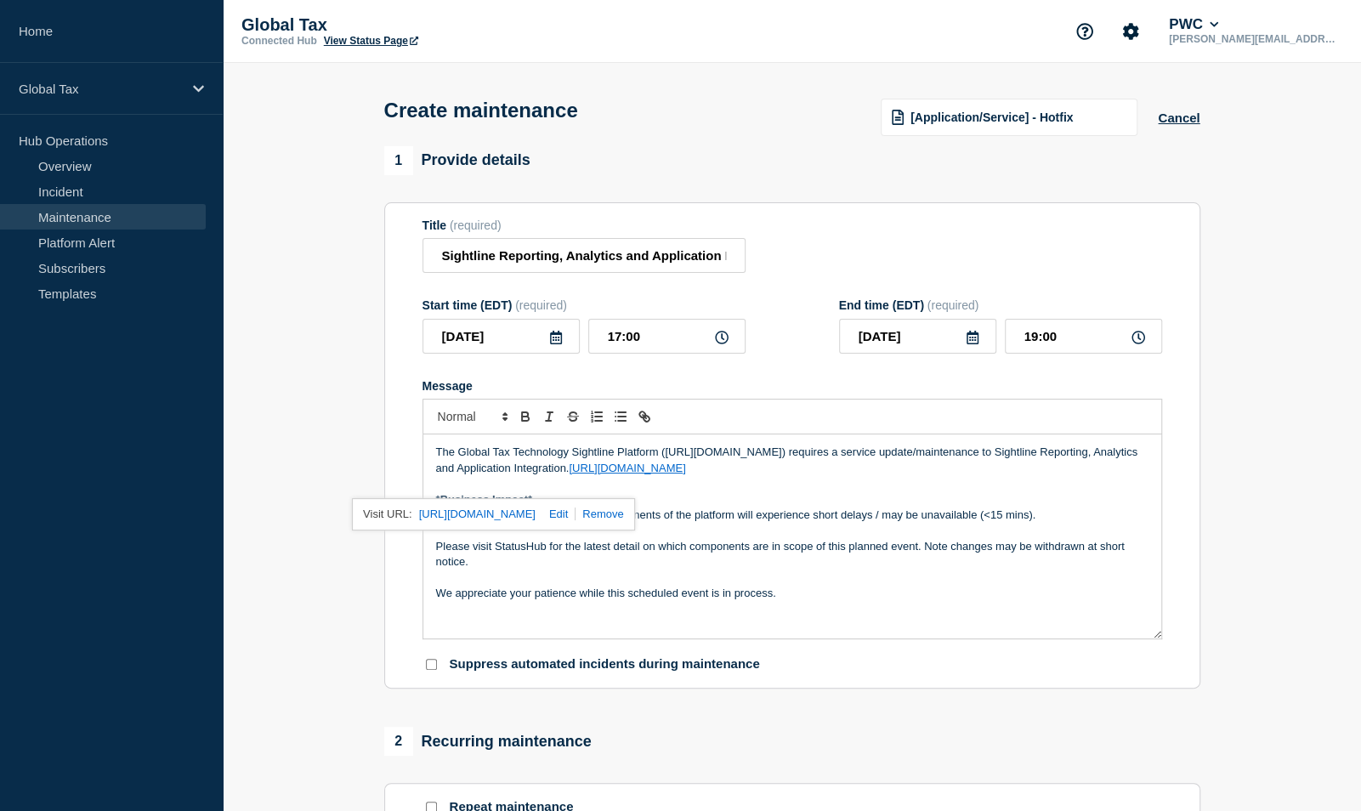
click at [1007, 452] on p "The Global Tax Technology Sightline Platform (https://sightline.pwc.com) requir…" at bounding box center [792, 460] width 713 height 31
click at [93, 529] on aside "Home Global Tax Hub Operations Overview Incident Maintenance Platform Alert Sub…" at bounding box center [111, 405] width 223 height 811
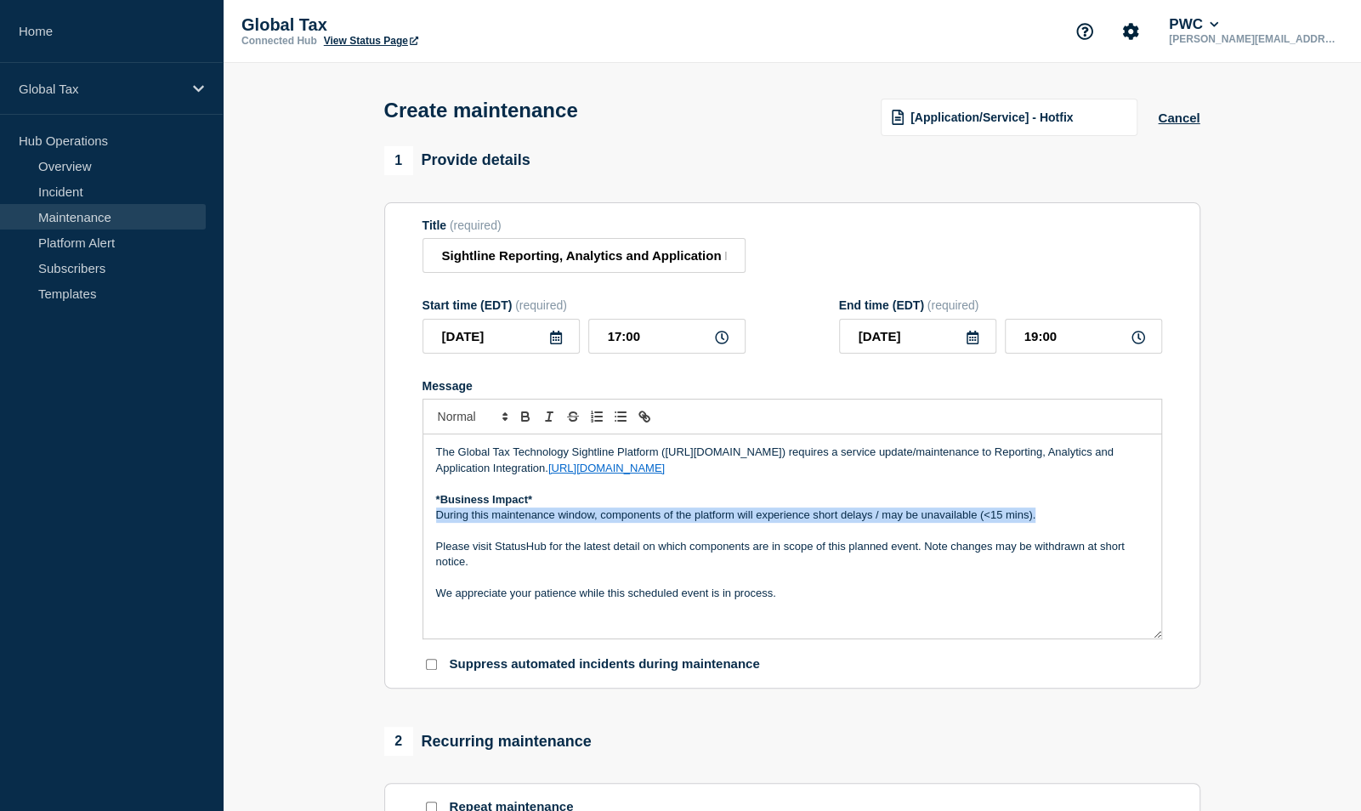
drag, startPoint x: 1084, startPoint y: 521, endPoint x: 423, endPoint y: 521, distance: 660.7
click at [423, 521] on div "The Global Tax Technology Sightline Platform (https://sightline.pwc.com) requir…" at bounding box center [792, 537] width 738 height 204
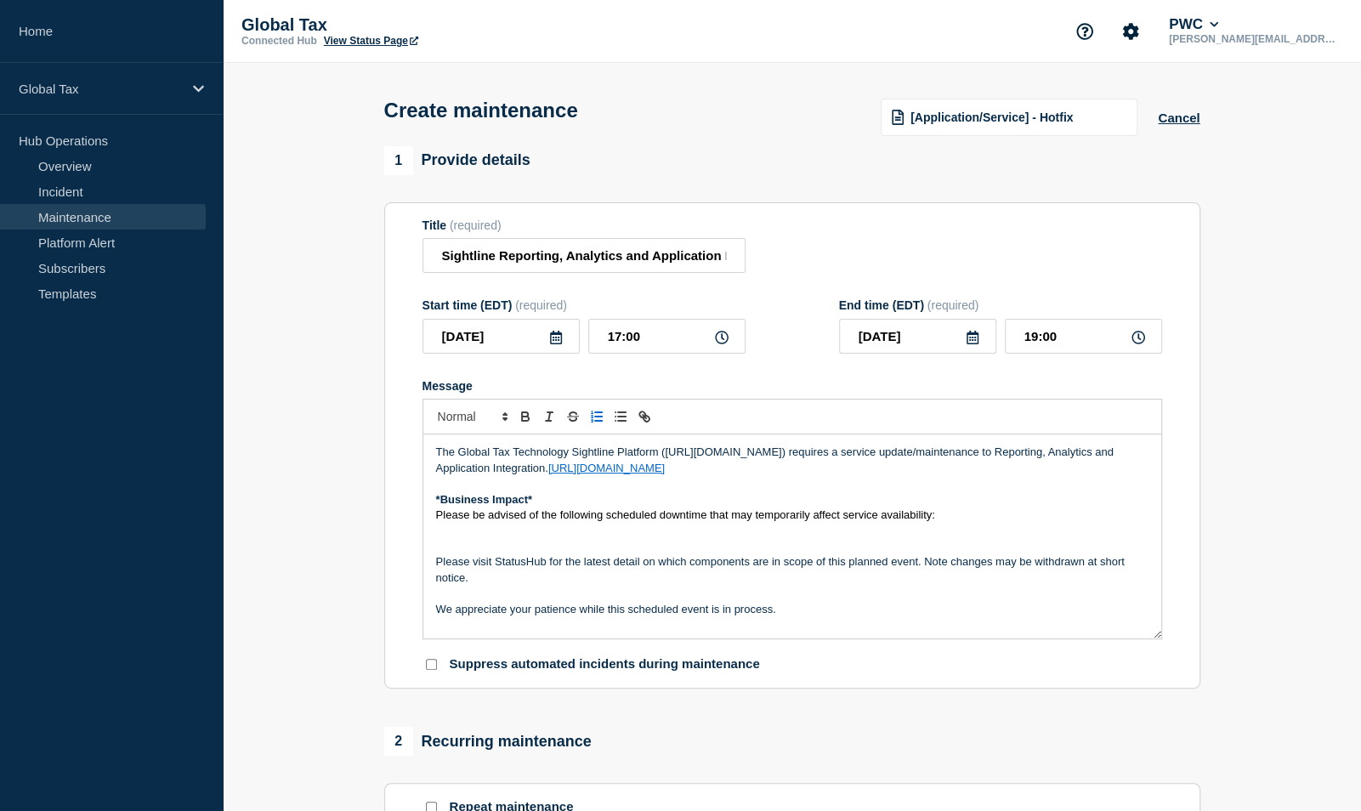
click at [598, 418] on icon "Toggle ordered list" at bounding box center [596, 416] width 15 height 15
click at [619, 417] on icon "Toggle bulleted list" at bounding box center [620, 416] width 15 height 15
click at [1306, 538] on section "1 Provide details Title (required) Sightline Reporting, Analytics and Applicati…" at bounding box center [792, 736] width 1139 height 1180
click at [489, 536] on li "Message" at bounding box center [800, 530] width 696 height 15
click at [553, 531] on li "The Analytics App may be unresponsive for 10-20 mins. Users will be unable to n…" at bounding box center [800, 530] width 696 height 15
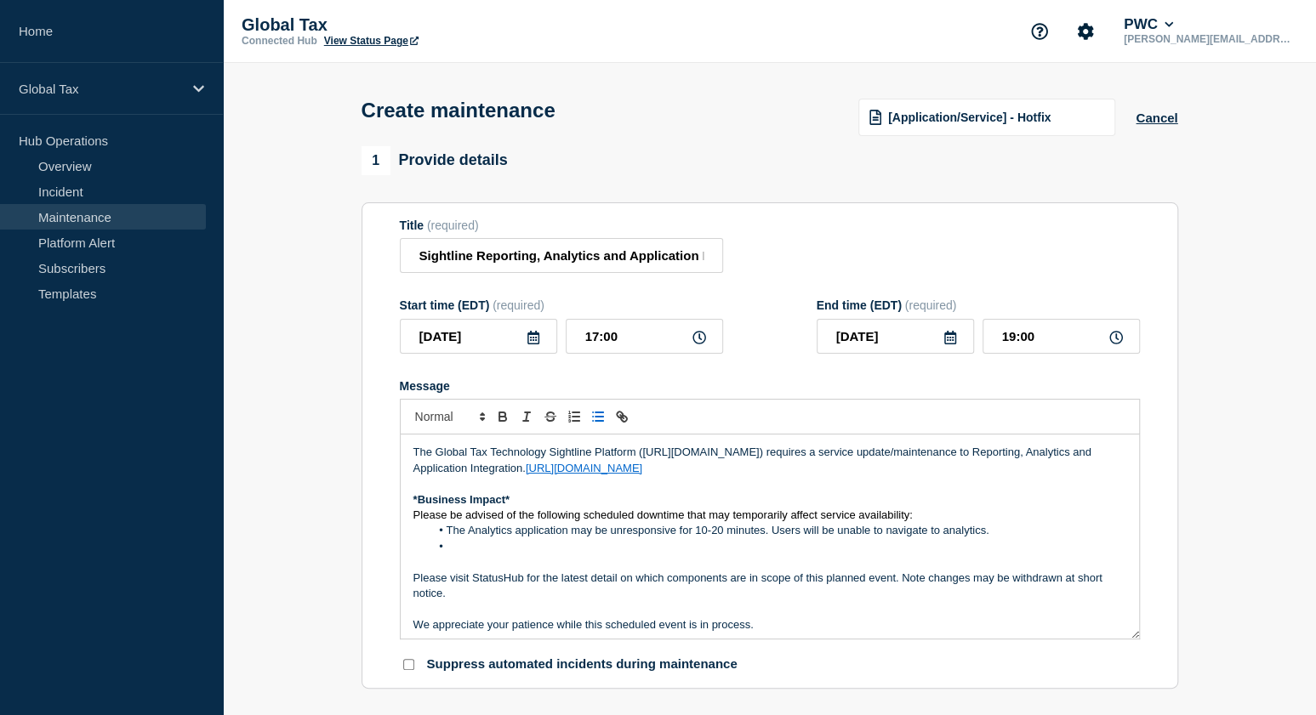
click at [468, 547] on li "Message" at bounding box center [777, 546] width 696 height 15
click at [517, 545] on li "In Reporting, User may not see data or see an empty screen for up to 30 minutes" at bounding box center [777, 546] width 696 height 15
click at [861, 553] on li "In Reporting, users may not see data or see an empty screen for up to 30 minutes" at bounding box center [777, 546] width 696 height 15
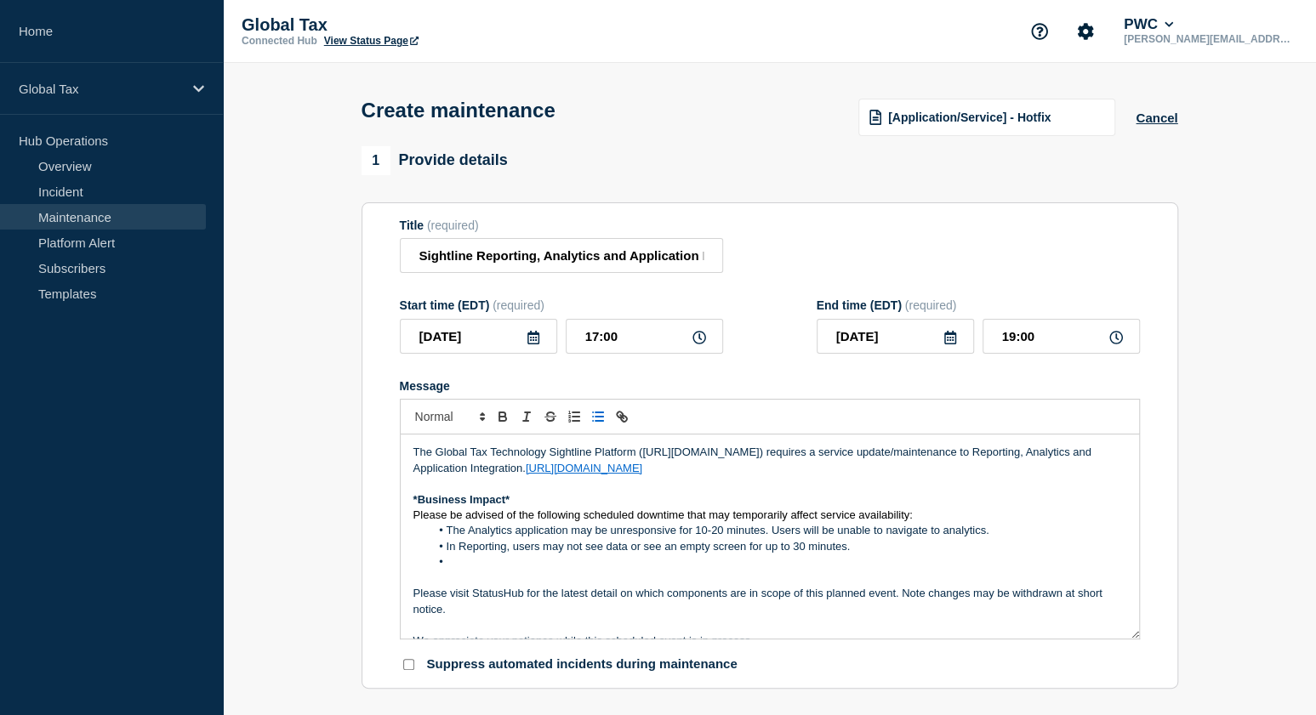
click at [459, 570] on li "Message" at bounding box center [777, 561] width 696 height 15
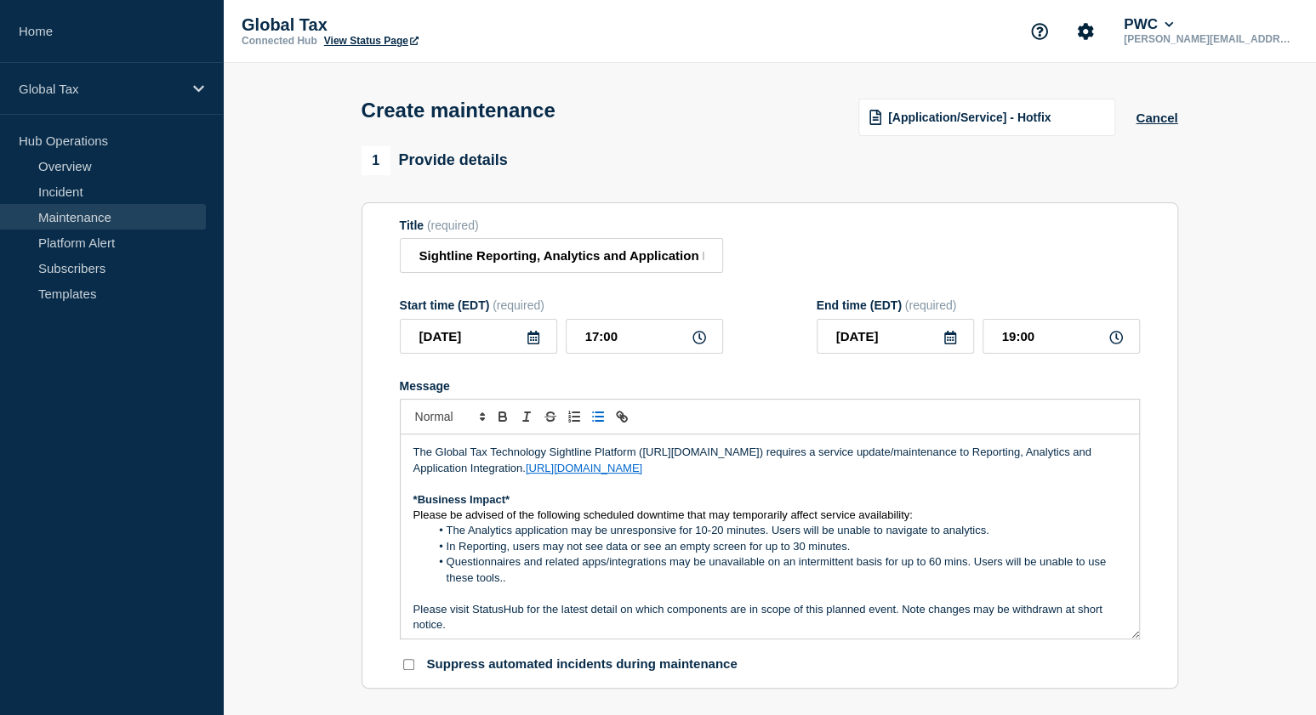
click at [605, 564] on li "Questionnaires and related apps/integrations may be unavailable on an intermitt…" at bounding box center [777, 569] width 696 height 31
click at [993, 566] on li "Questionnaires and related applications/integrations may be unavailable on an i…" at bounding box center [777, 569] width 696 height 31
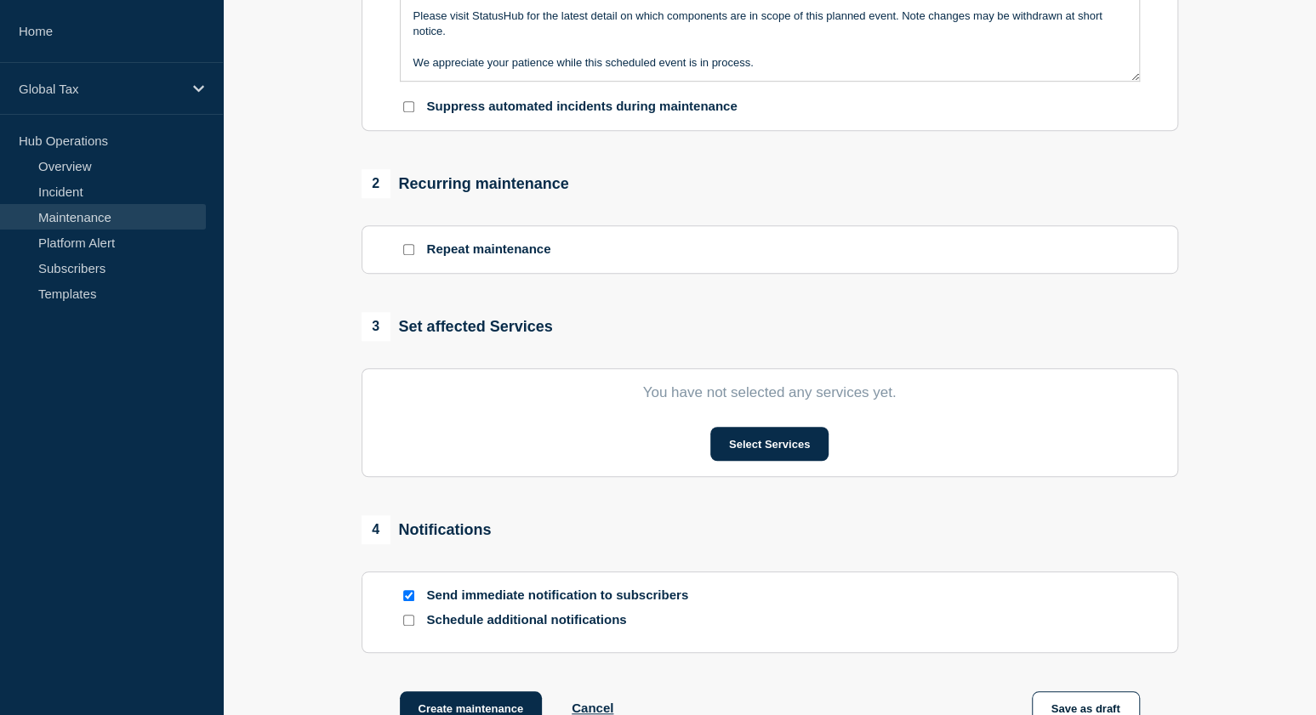
scroll to position [595, 0]
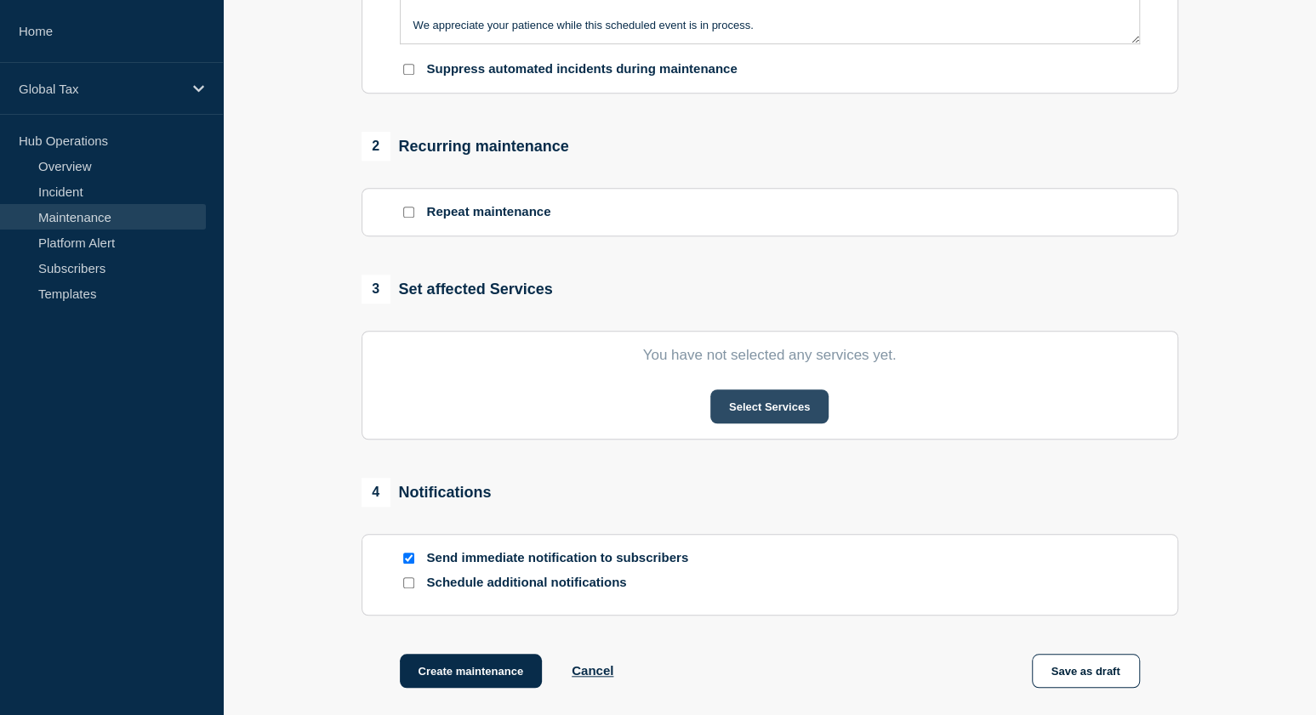
click at [753, 412] on button "Select Services" at bounding box center [769, 406] width 118 height 34
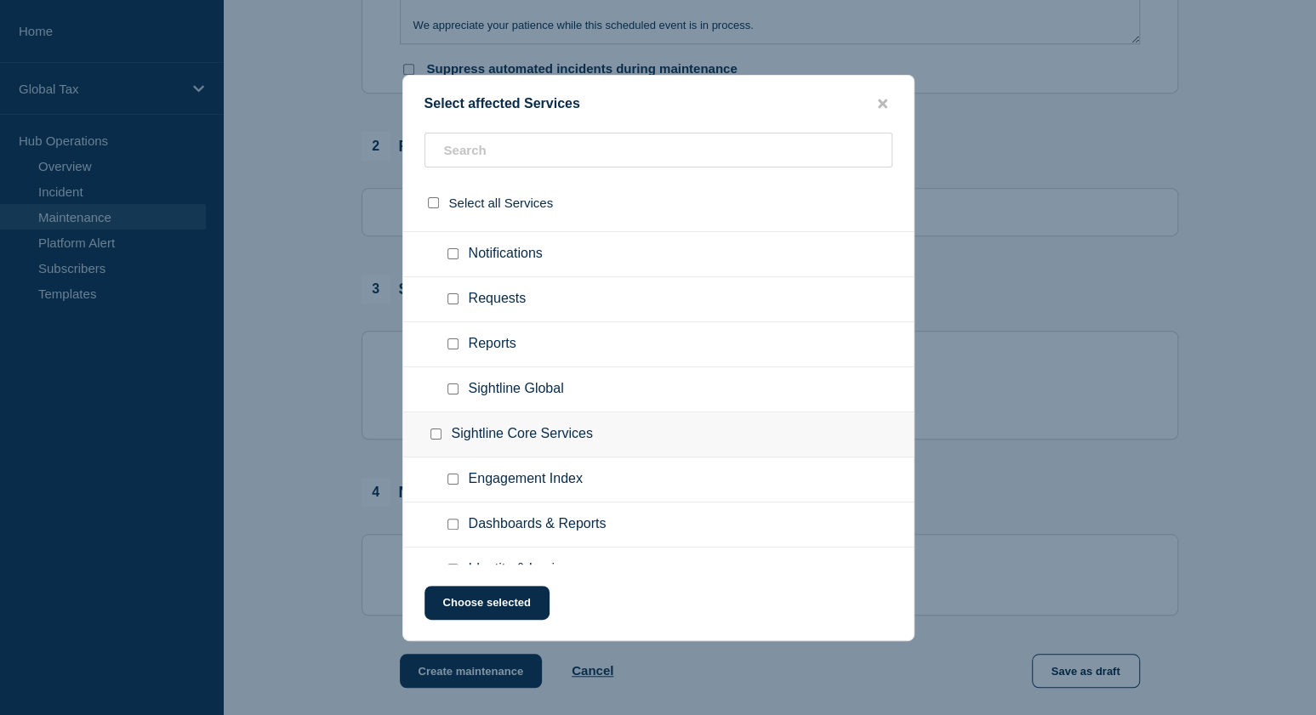
scroll to position [1631, 0]
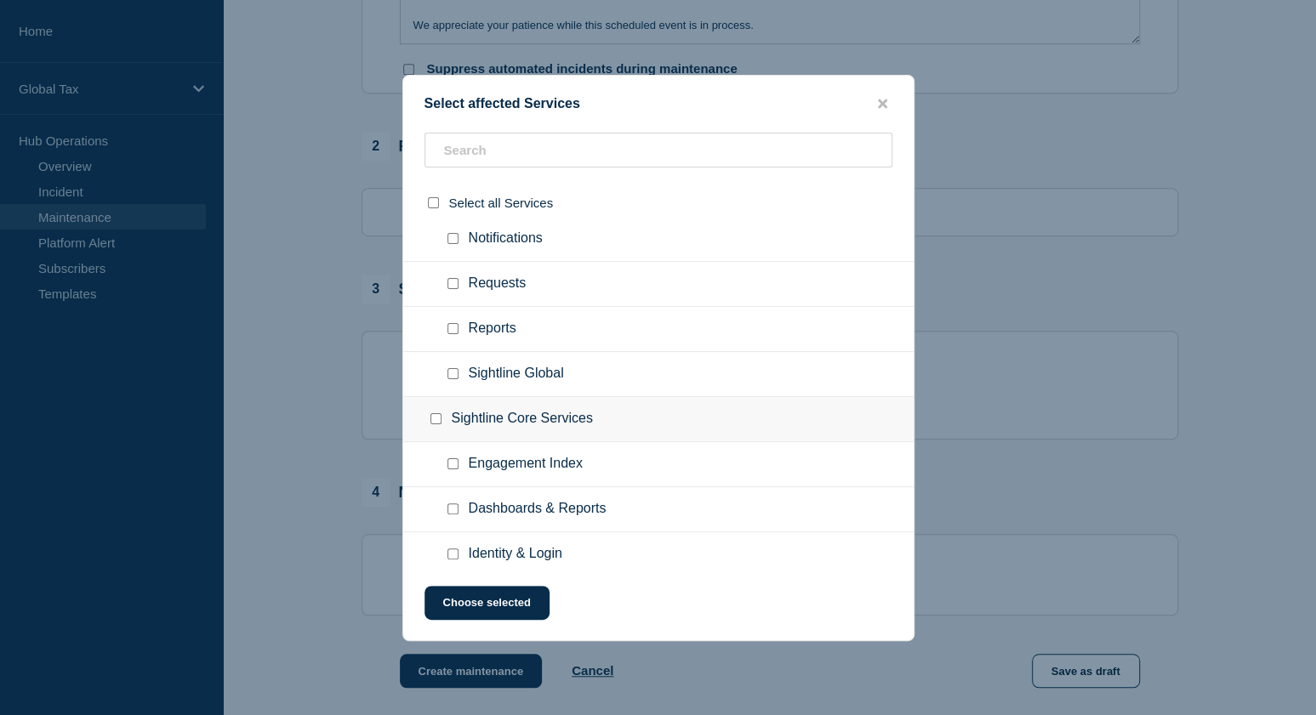
click at [447, 503] on input "Dashboards & Reports checkbox" at bounding box center [452, 508] width 11 height 11
checkbox input "true"
click at [458, 321] on div at bounding box center [456, 329] width 25 height 17
click at [454, 323] on input "Reports checkbox" at bounding box center [452, 328] width 11 height 11
checkbox input "true"
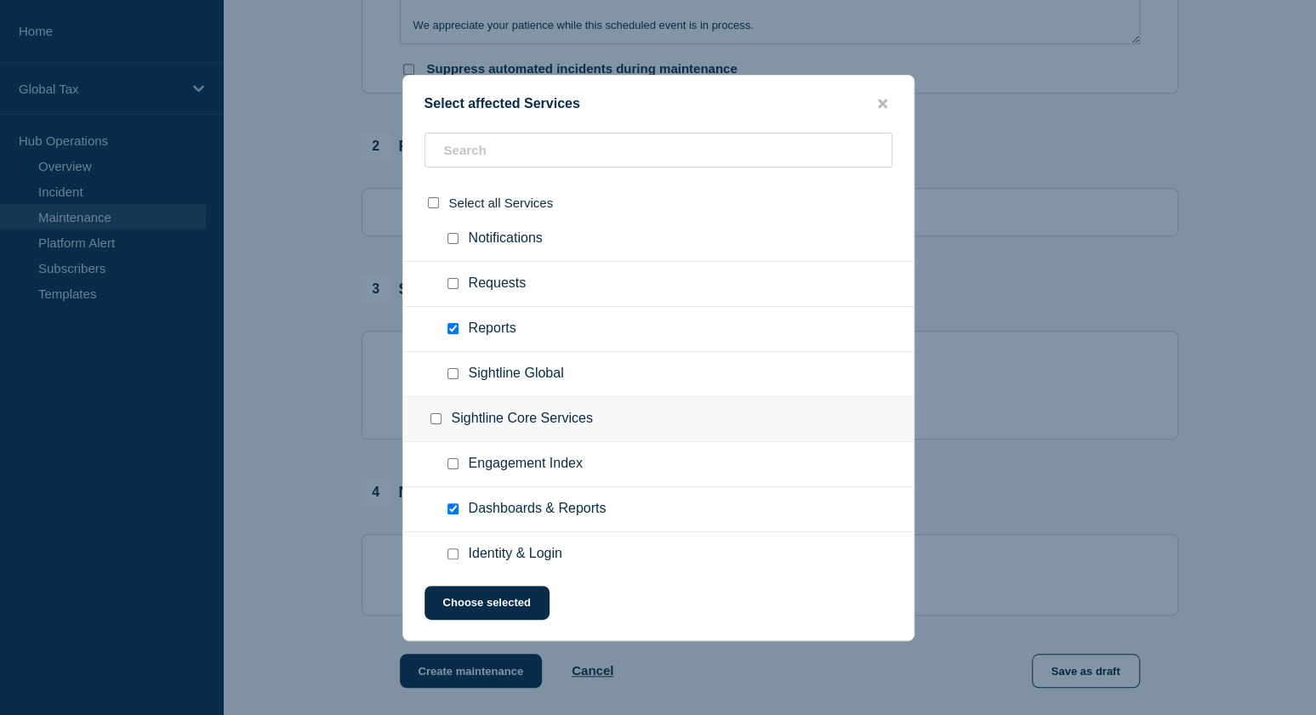
click at [448, 368] on input "Sightline Global checkbox" at bounding box center [452, 373] width 11 height 11
checkbox input "true"
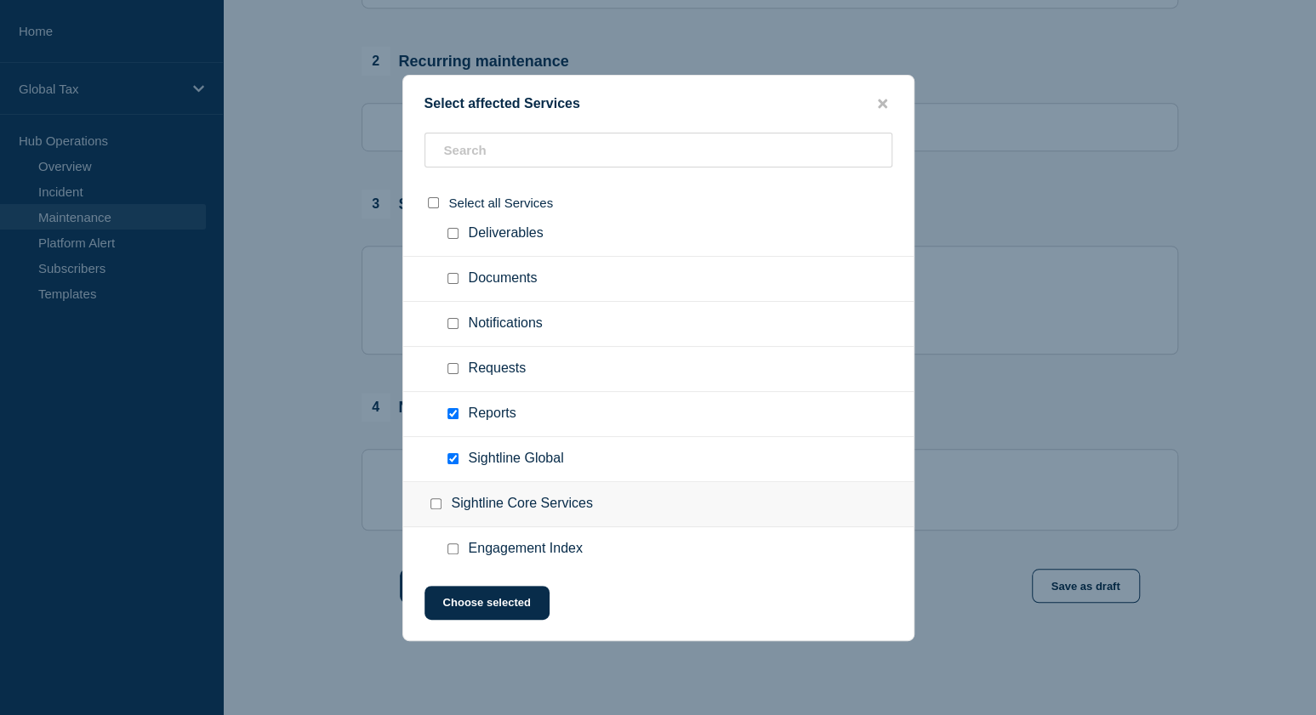
scroll to position [1461, 0]
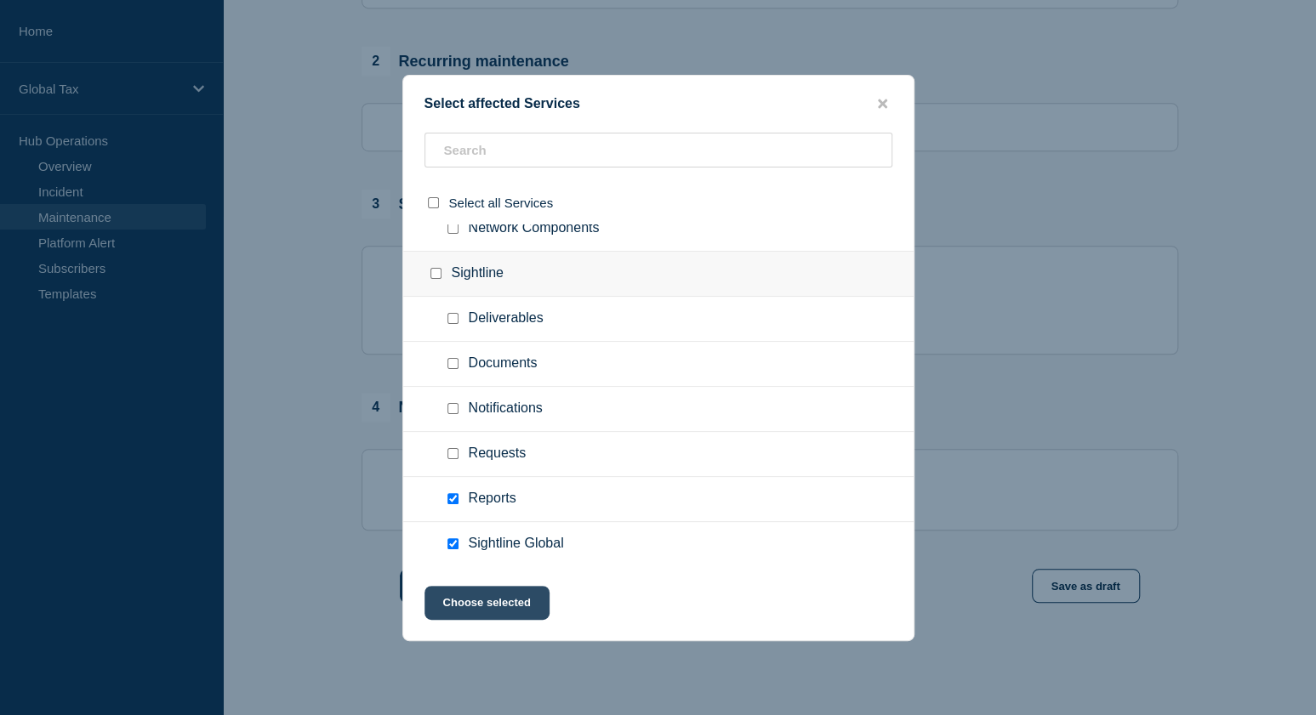
click at [473, 605] on button "Choose selected" at bounding box center [486, 603] width 125 height 34
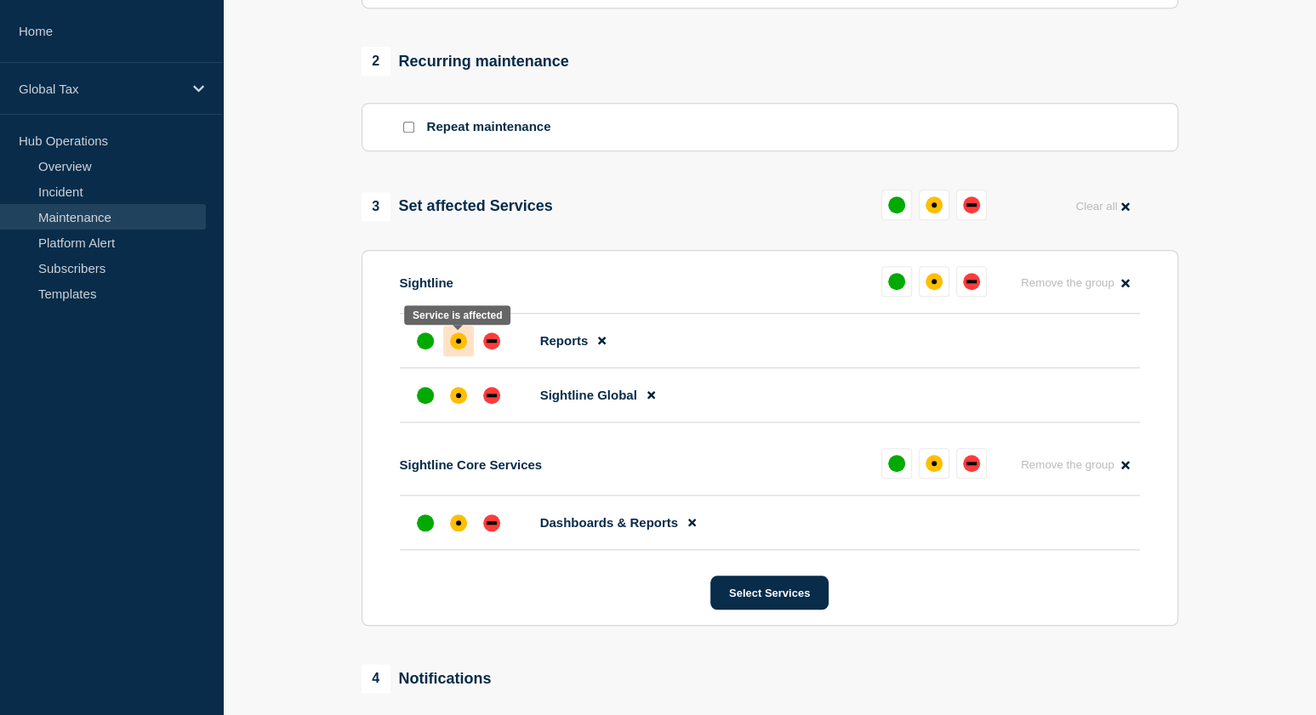
click at [452, 338] on div "affected" at bounding box center [458, 340] width 17 height 17
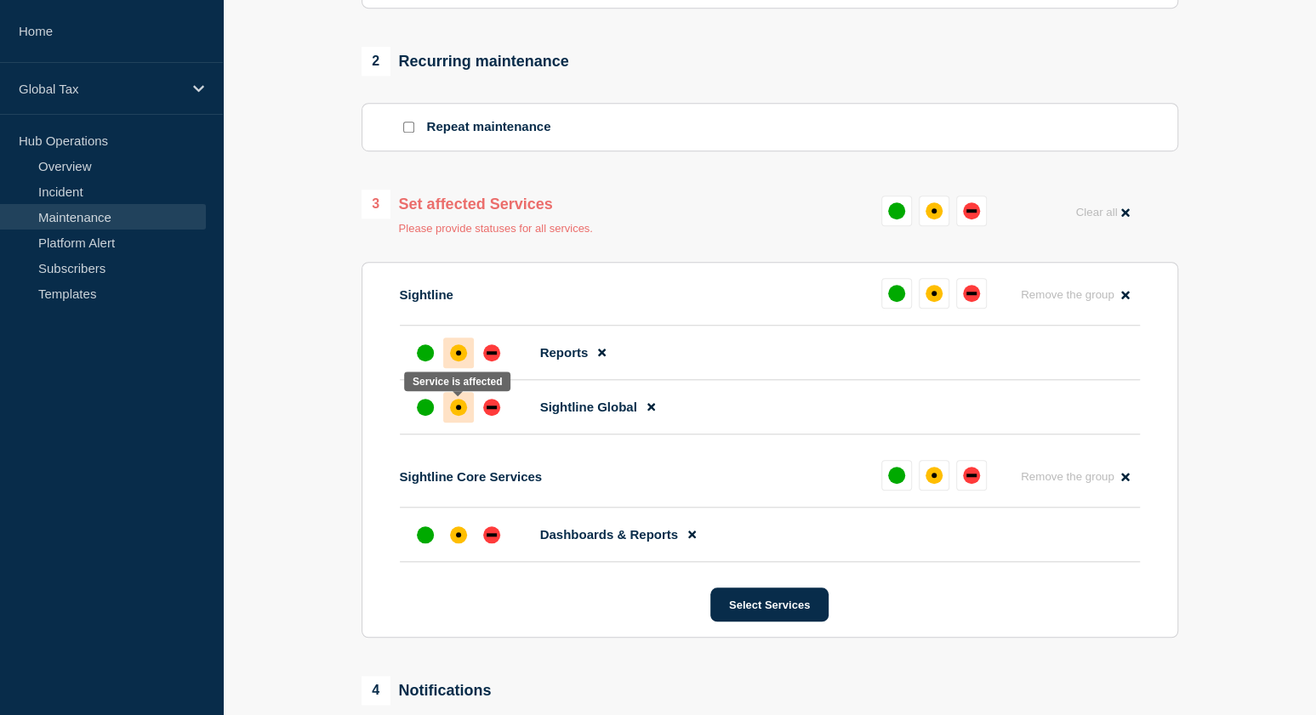
click at [456, 410] on div "affected" at bounding box center [458, 407] width 5 height 5
click at [455, 548] on div at bounding box center [458, 535] width 31 height 31
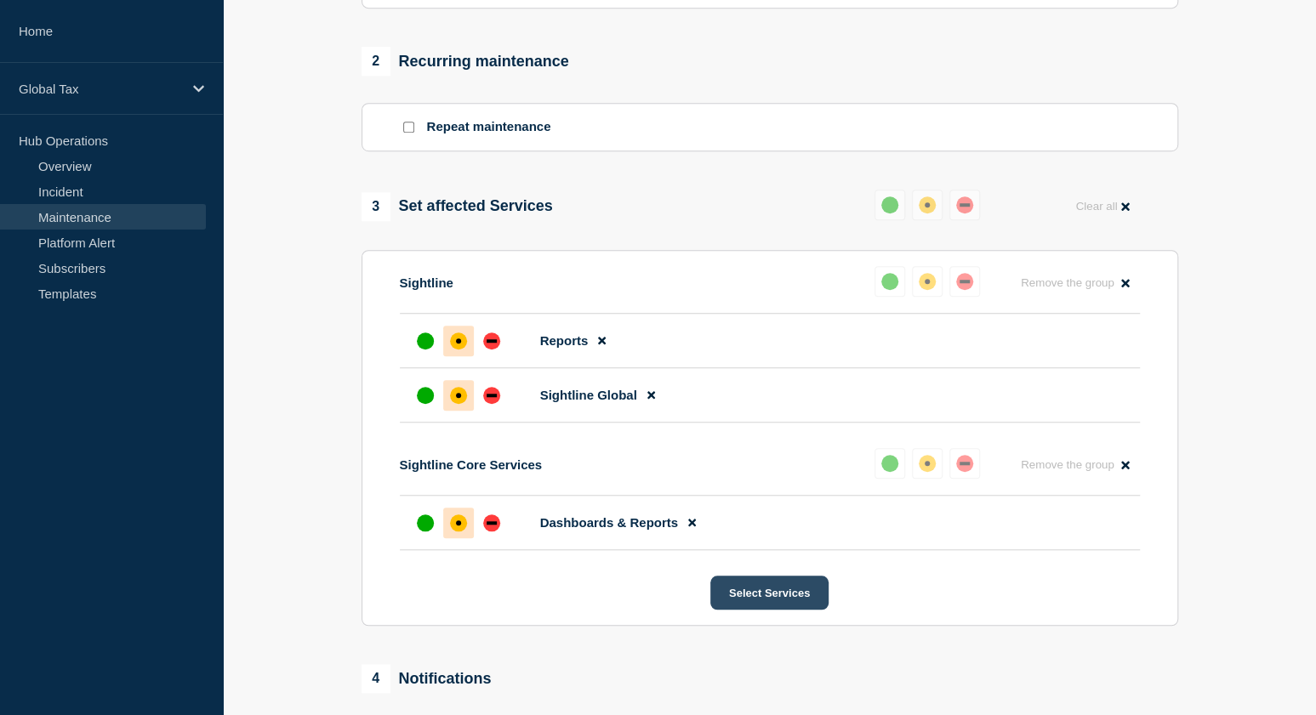
click at [729, 593] on button "Select Services" at bounding box center [769, 593] width 118 height 34
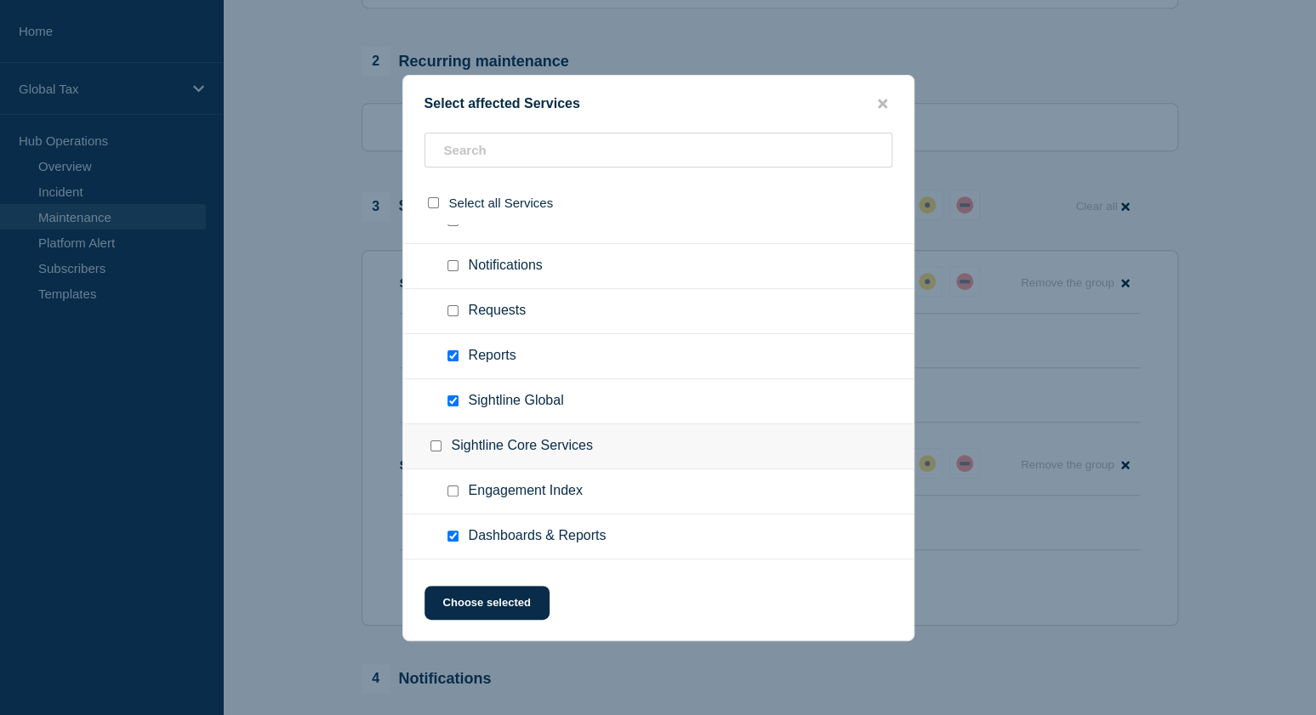
scroll to position [1631, 0]
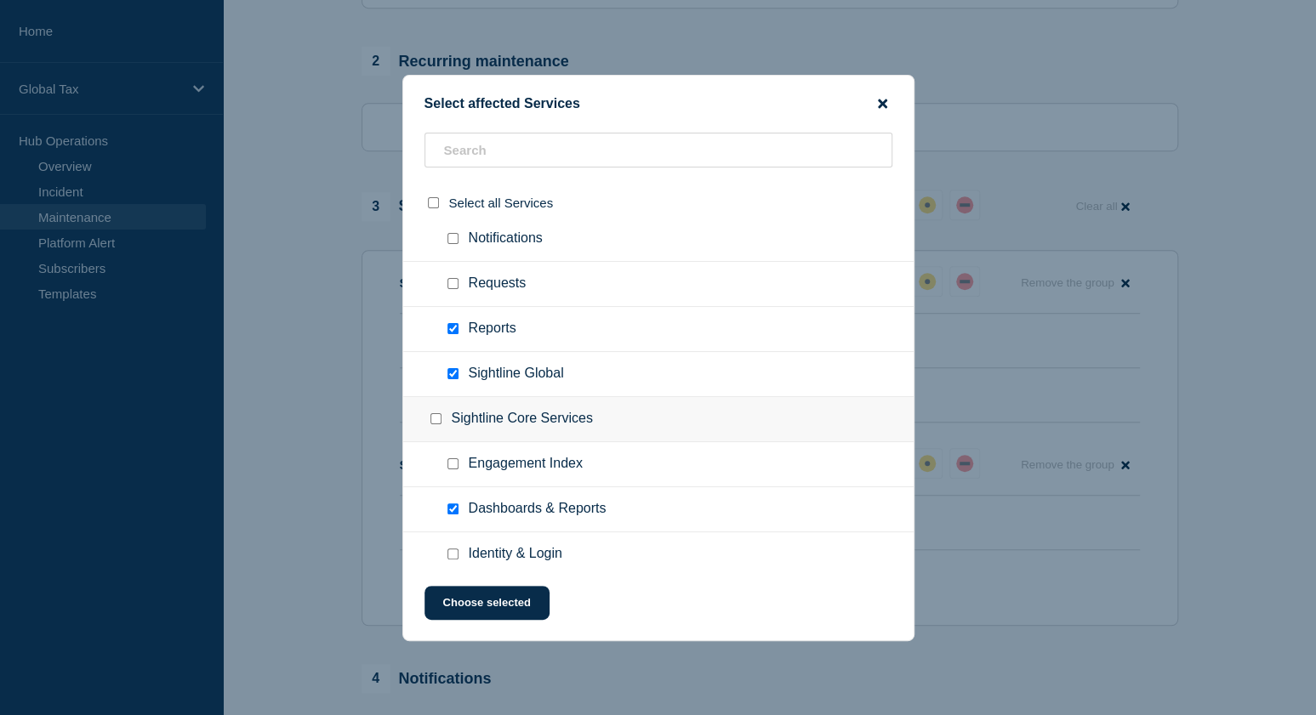
click at [880, 99] on icon "close button" at bounding box center [882, 104] width 9 height 14
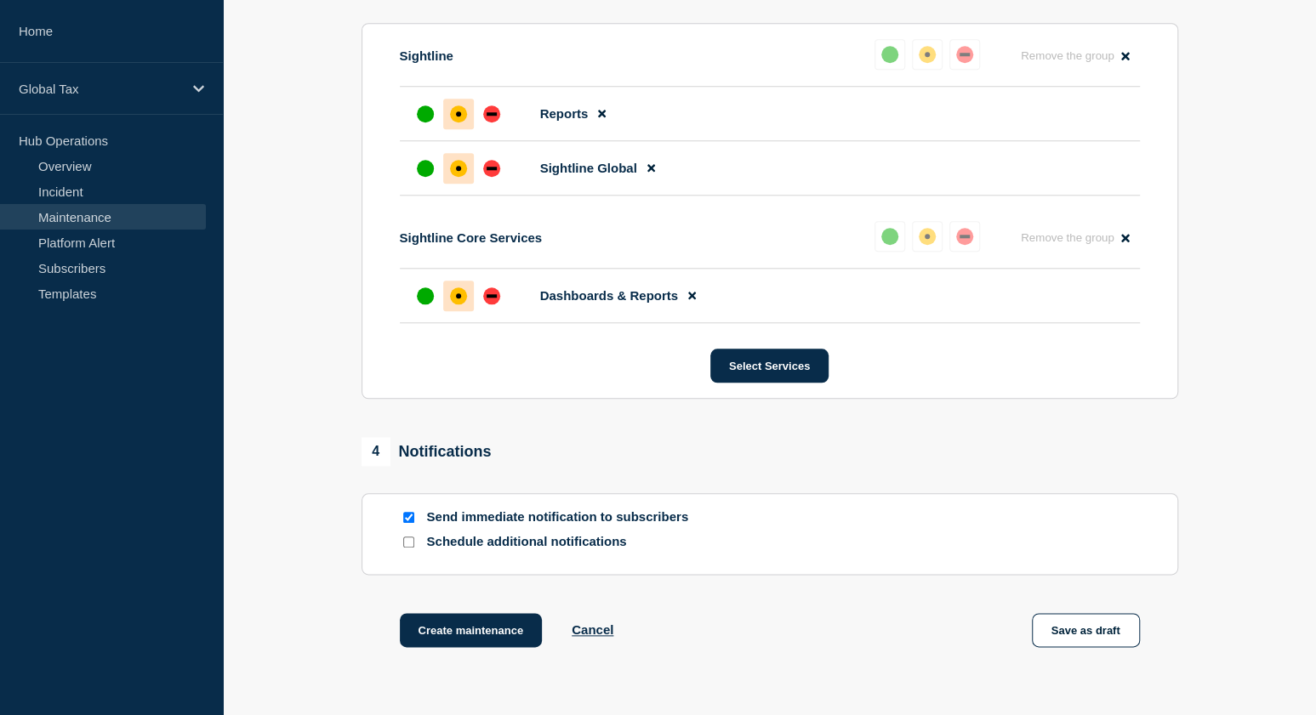
scroll to position [935, 0]
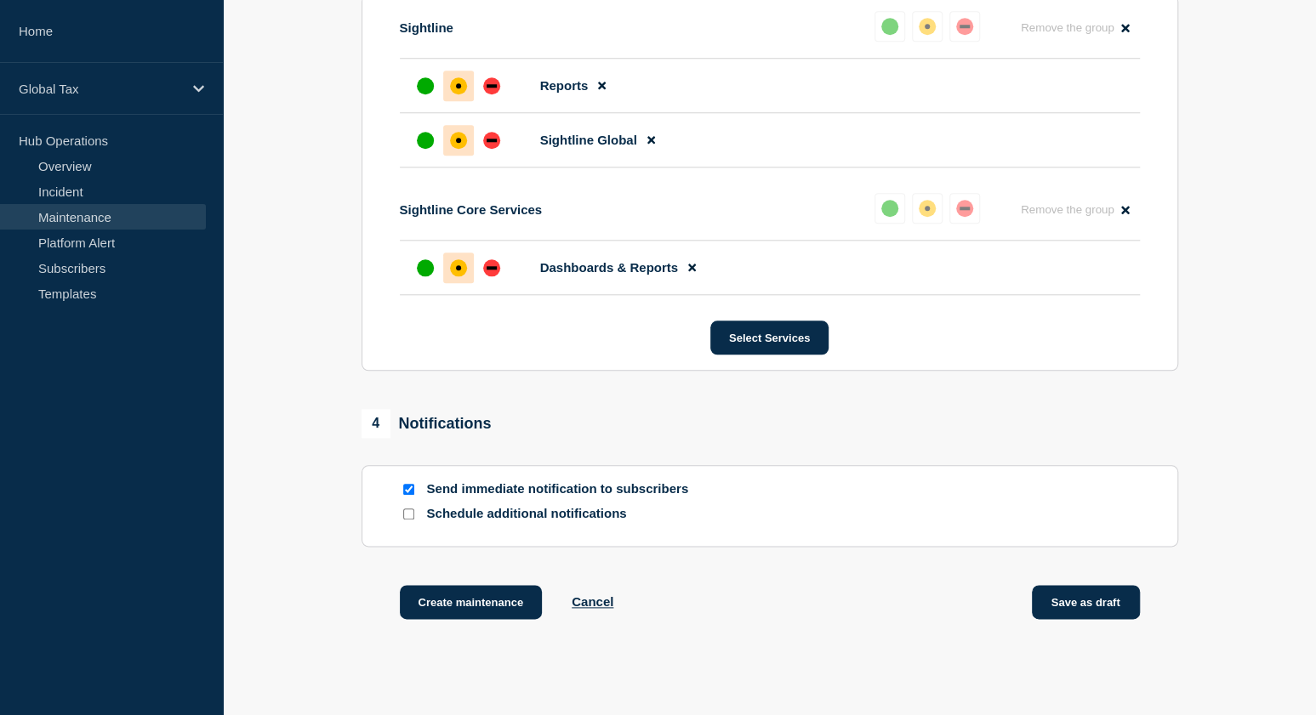
click at [1065, 607] on button "Save as draft" at bounding box center [1086, 602] width 108 height 34
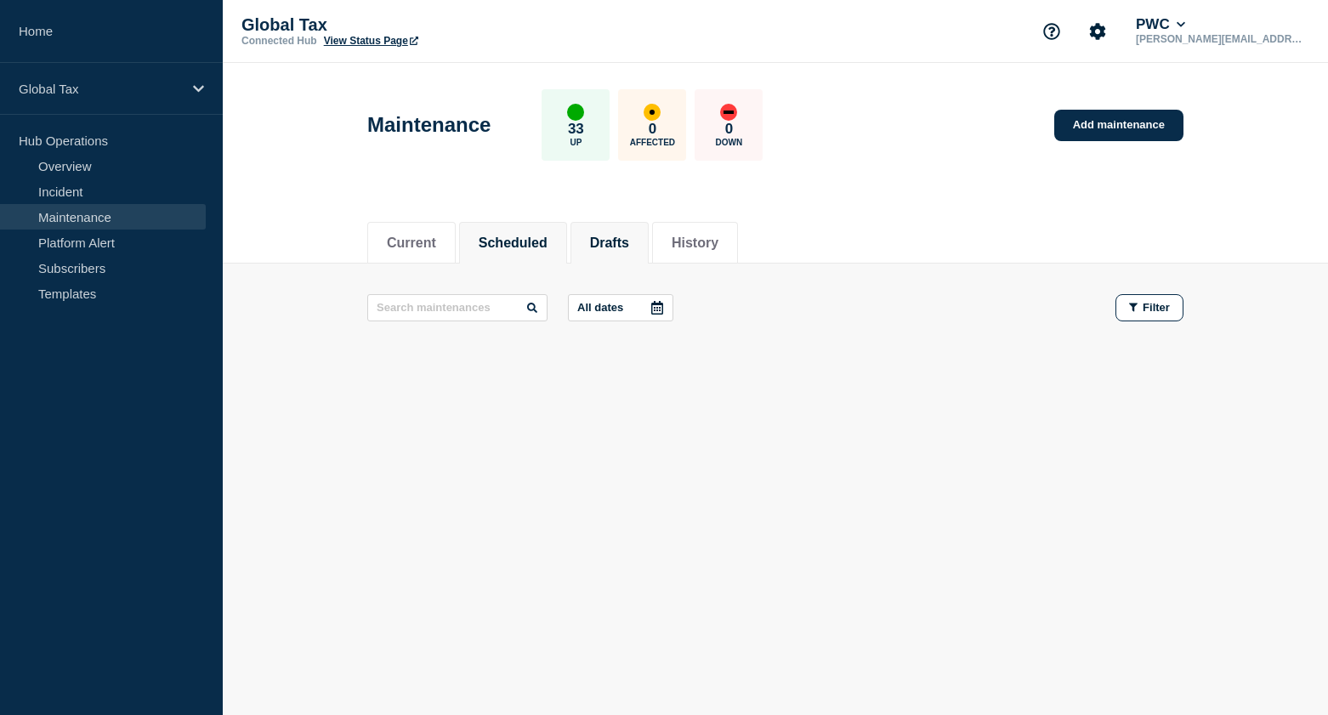
click at [523, 243] on button "Scheduled" at bounding box center [513, 243] width 69 height 15
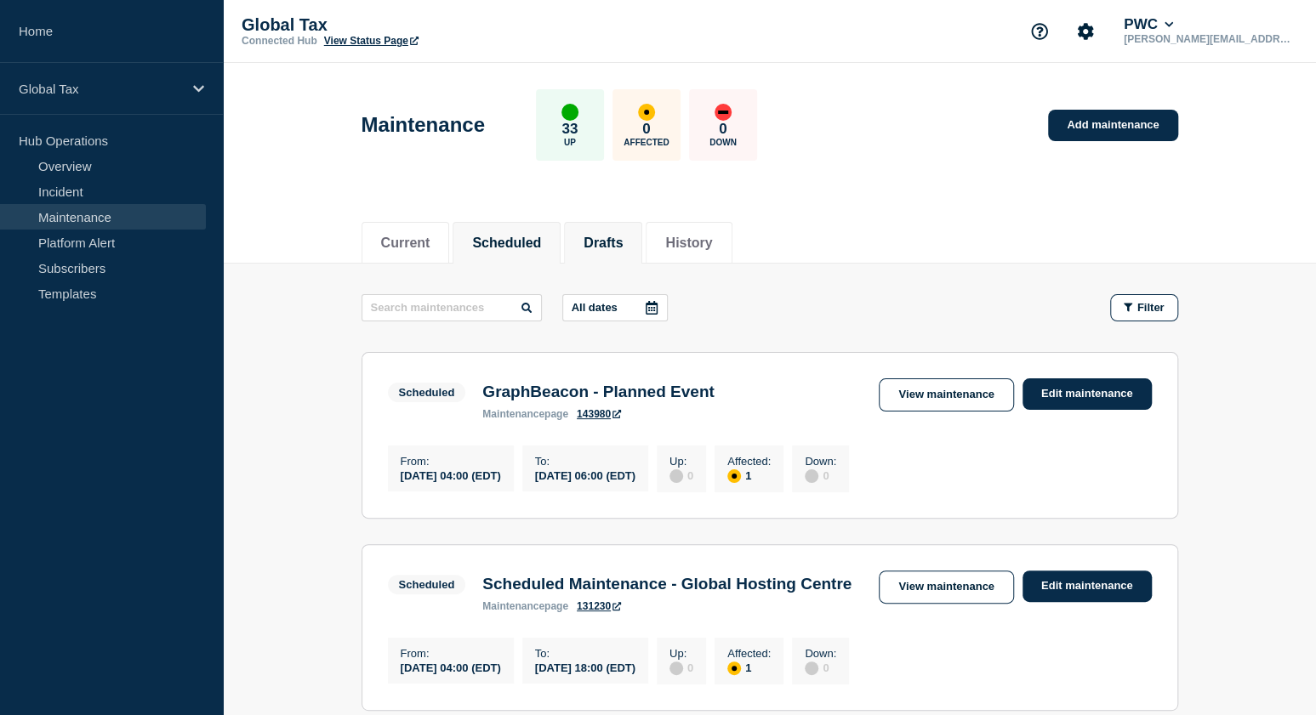
click at [614, 246] on button "Drafts" at bounding box center [602, 243] width 39 height 15
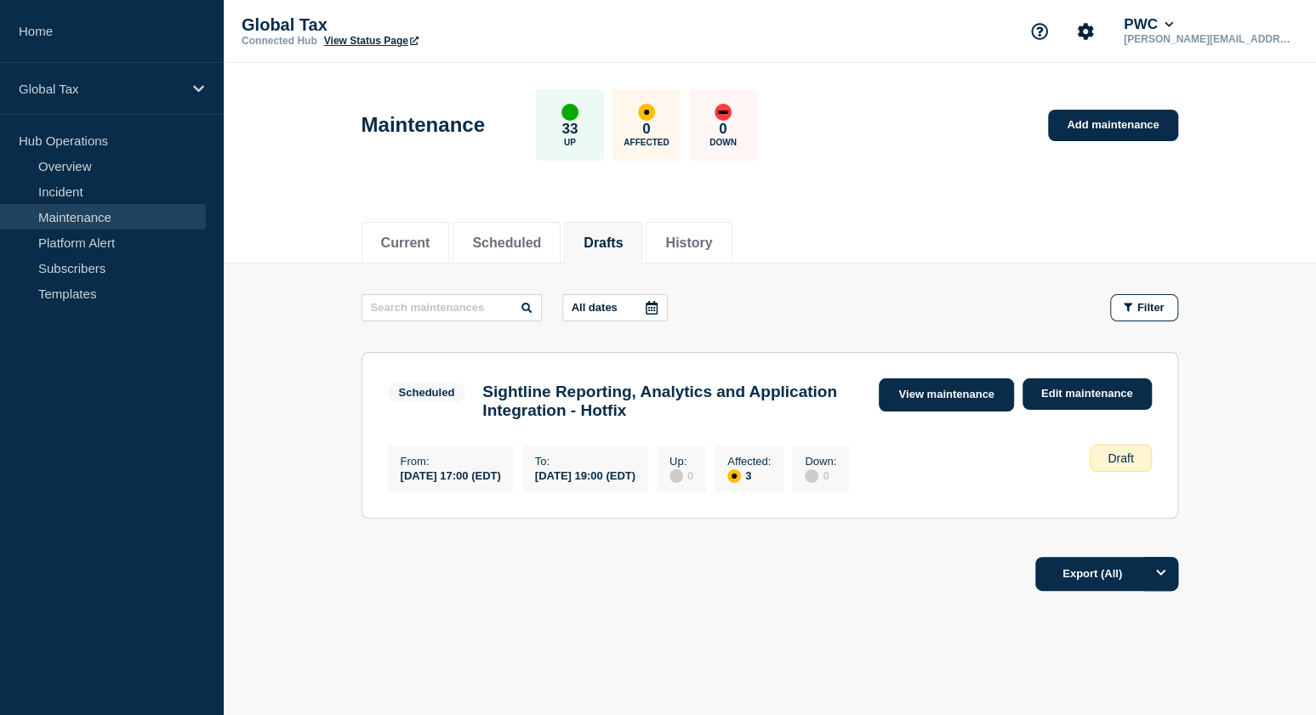
click at [987, 390] on link "View maintenance" at bounding box center [945, 394] width 134 height 33
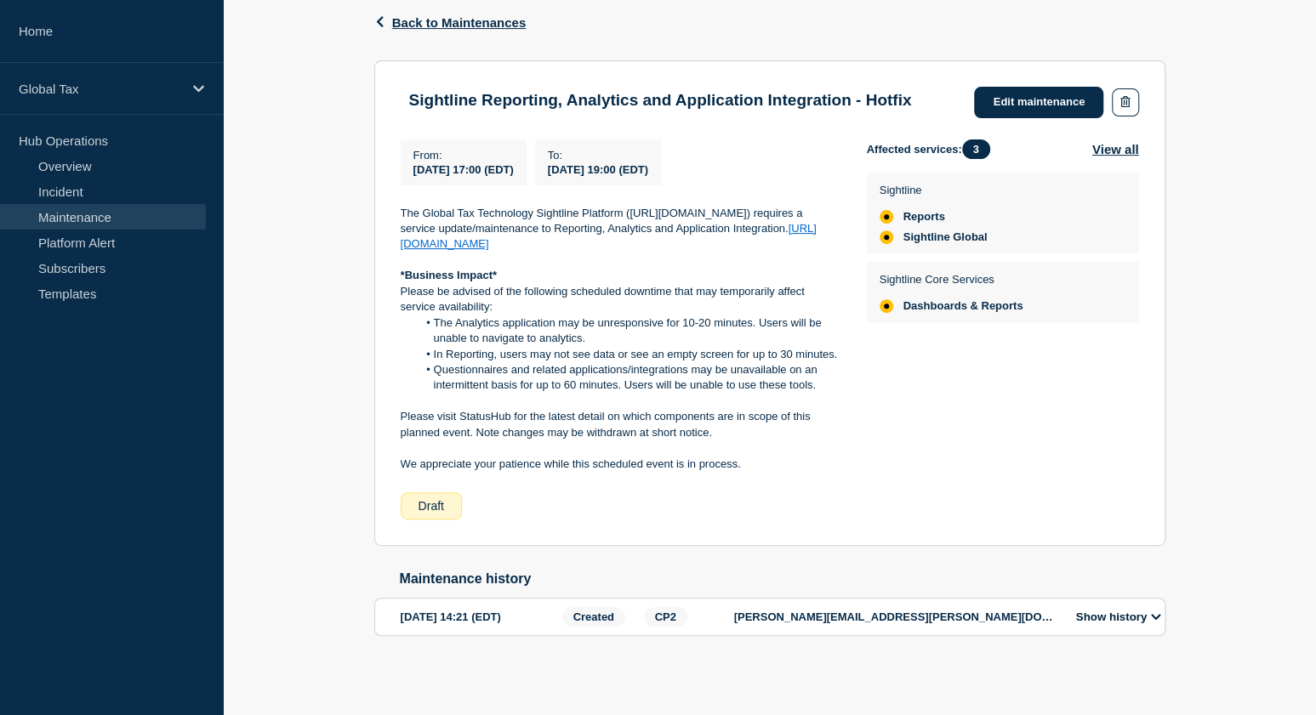
scroll to position [301, 0]
click at [1025, 87] on link "Edit maintenance" at bounding box center [1038, 102] width 129 height 31
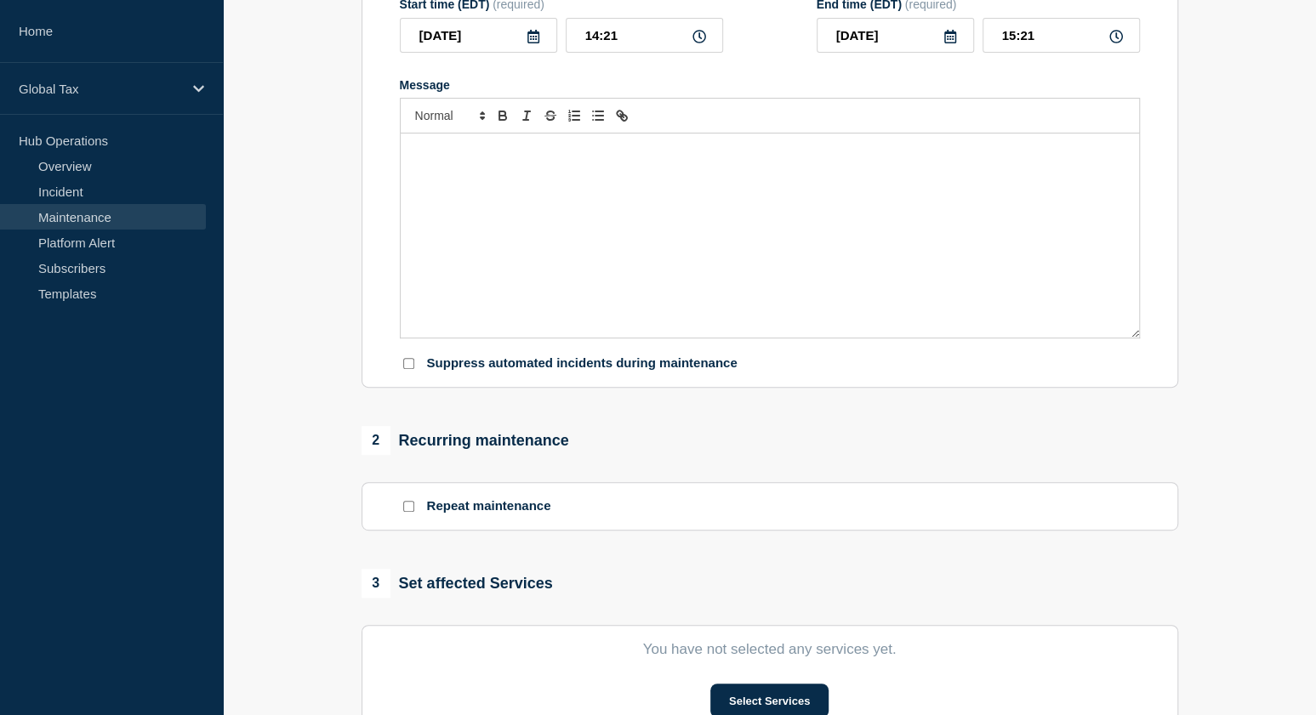
type input "Sightline Reporting, Analytics and Application Integration - Hotfix"
type input "17:00"
type input "19:00"
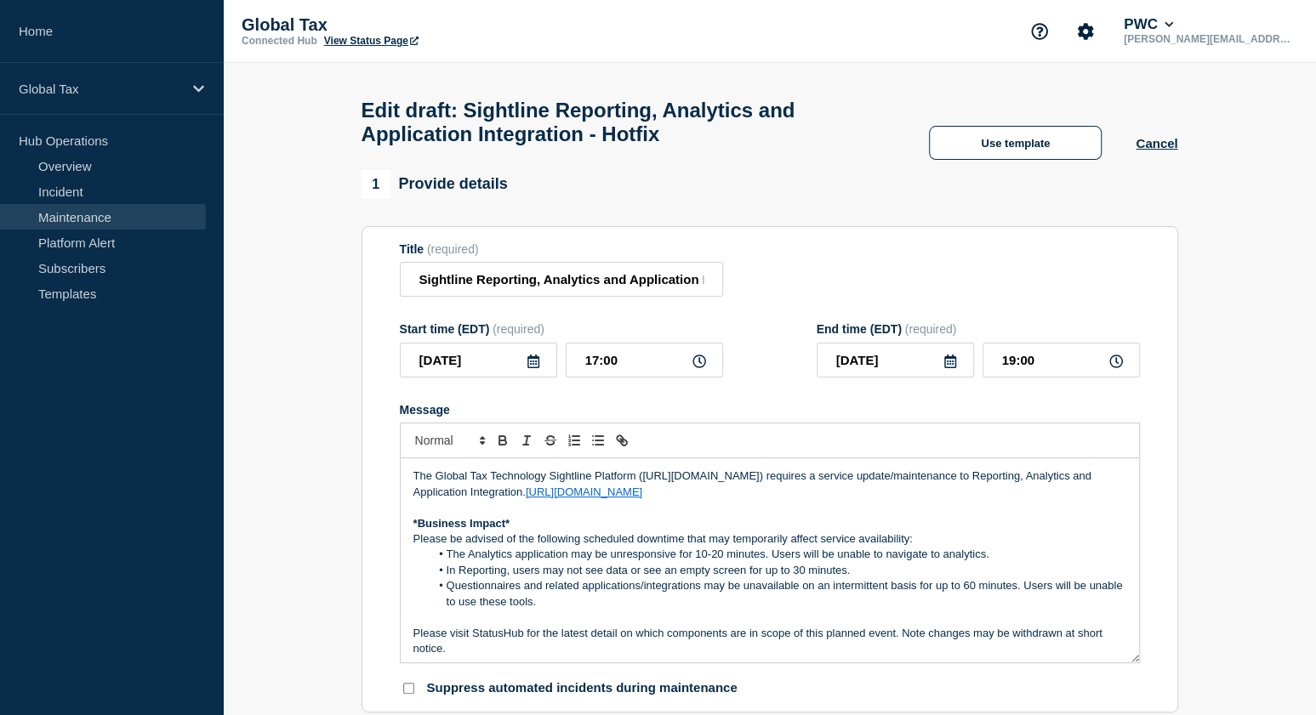
click at [819, 118] on h1 "Edit draft: Sightline Reporting, Analytics and Application Integration - Hotfix" at bounding box center [628, 123] width 534 height 48
click at [824, 113] on h1 "Edit draft: Sightline Reporting, Analytics and Application Integration - Hotfix" at bounding box center [628, 123] width 534 height 48
click at [597, 288] on input "Sightline Reporting, Analytics and Application Integration - Hotfix" at bounding box center [561, 279] width 323 height 35
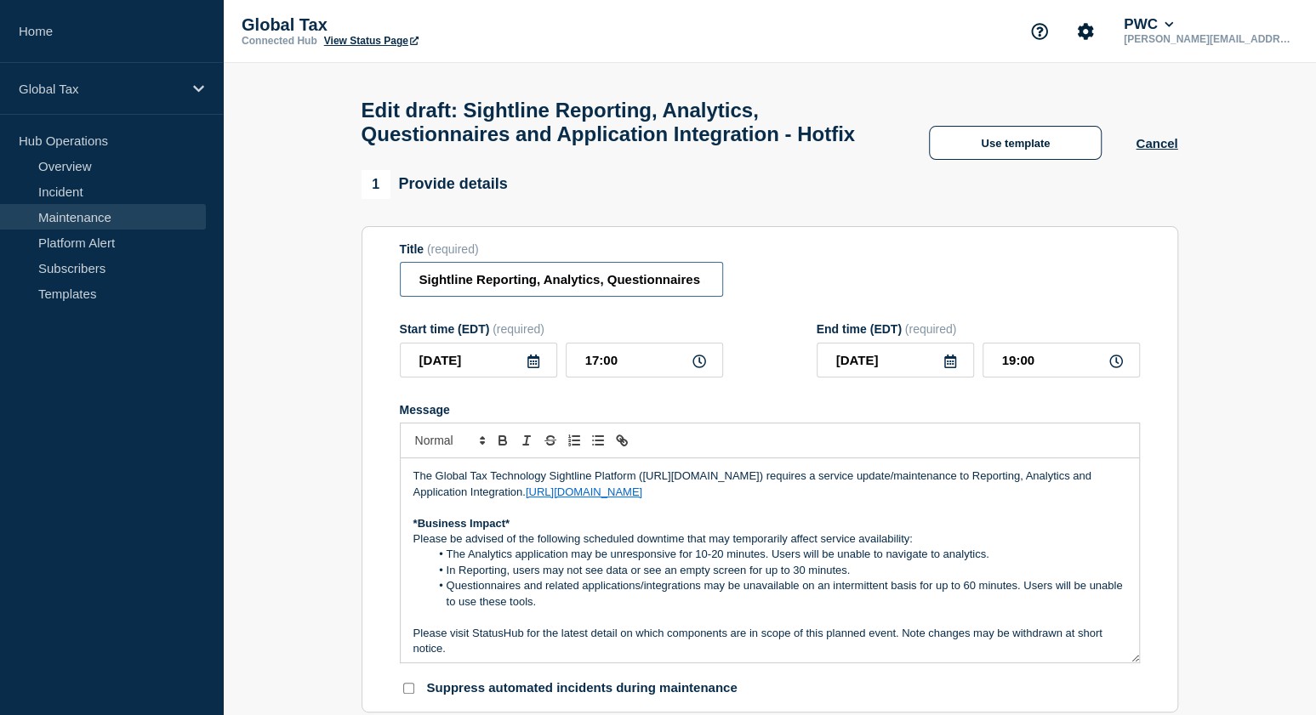
scroll to position [36, 0]
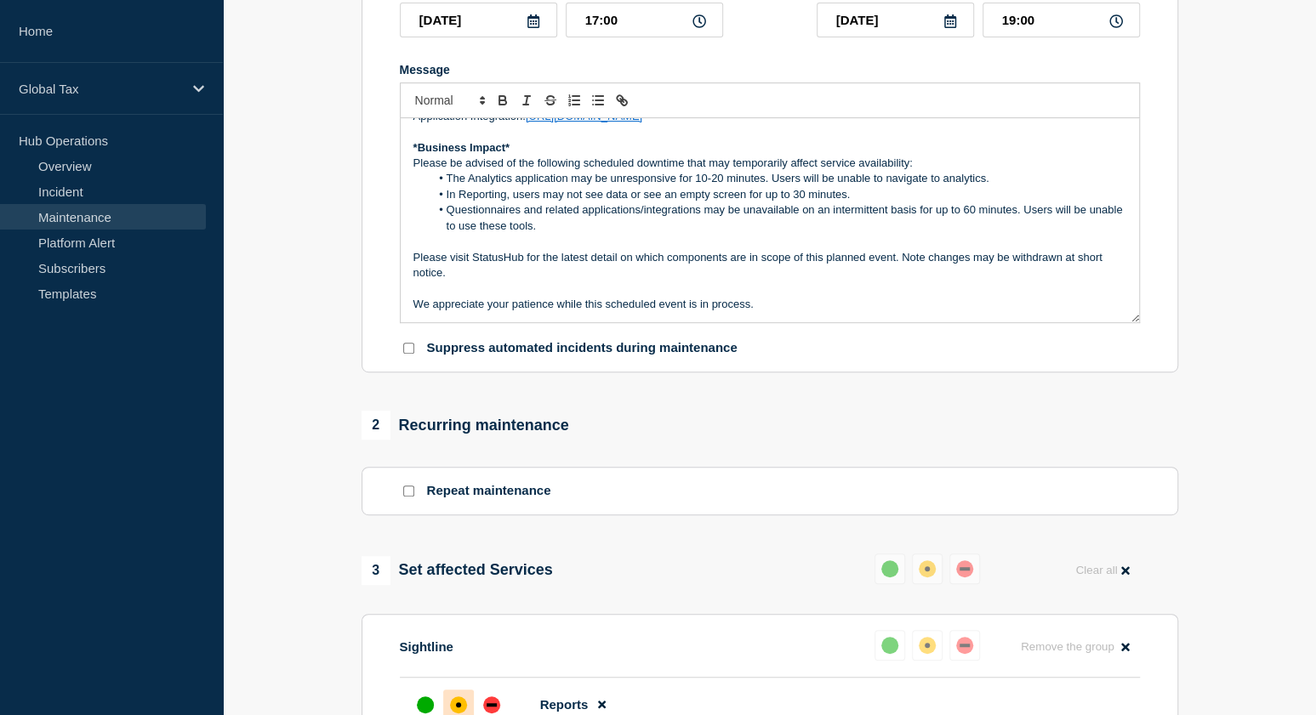
type input "Sightline Reporting, Analytics, Questionnaires and Application Integration - Ho…"
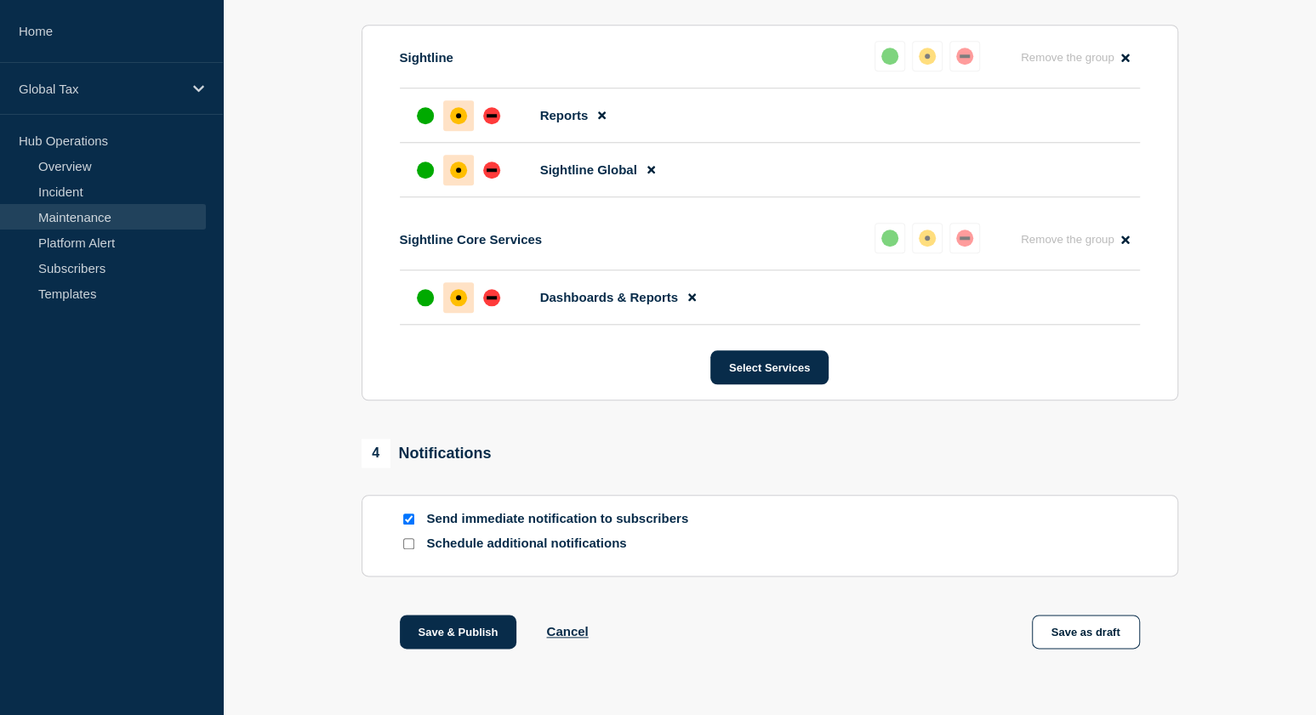
scroll to position [1010, 0]
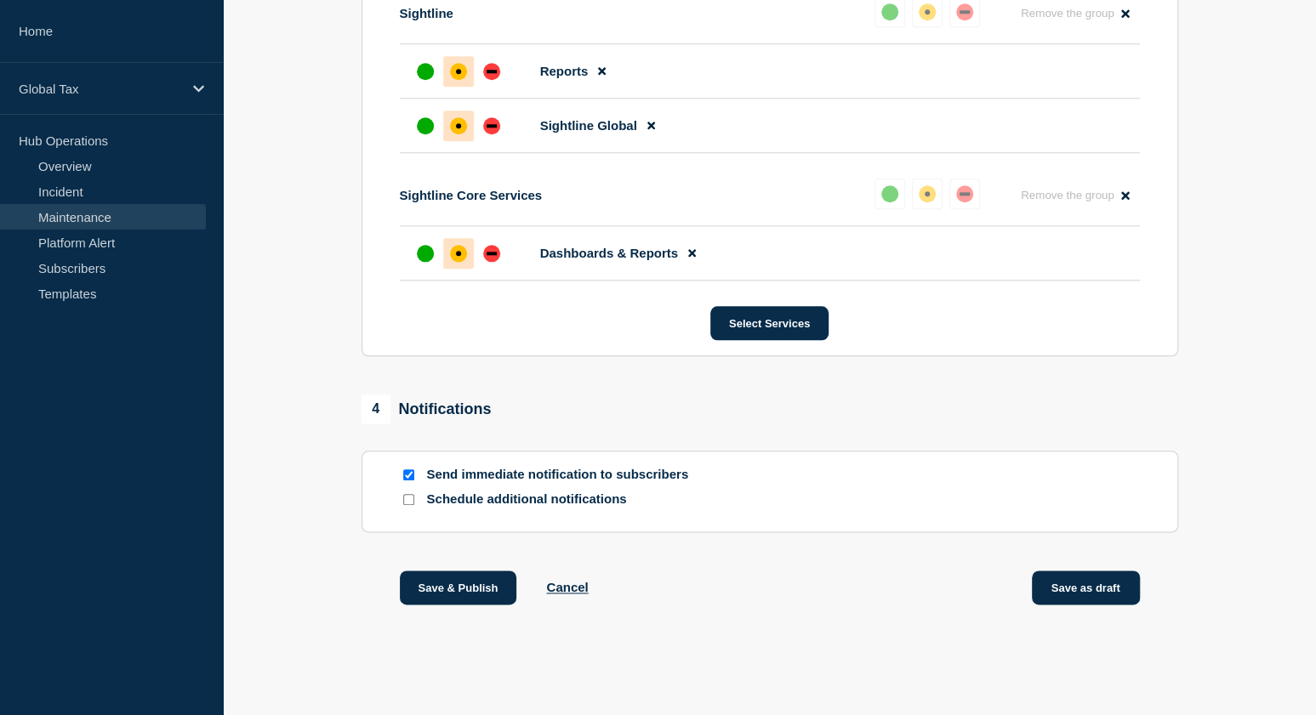
click at [1065, 597] on button "Save as draft" at bounding box center [1086, 588] width 108 height 34
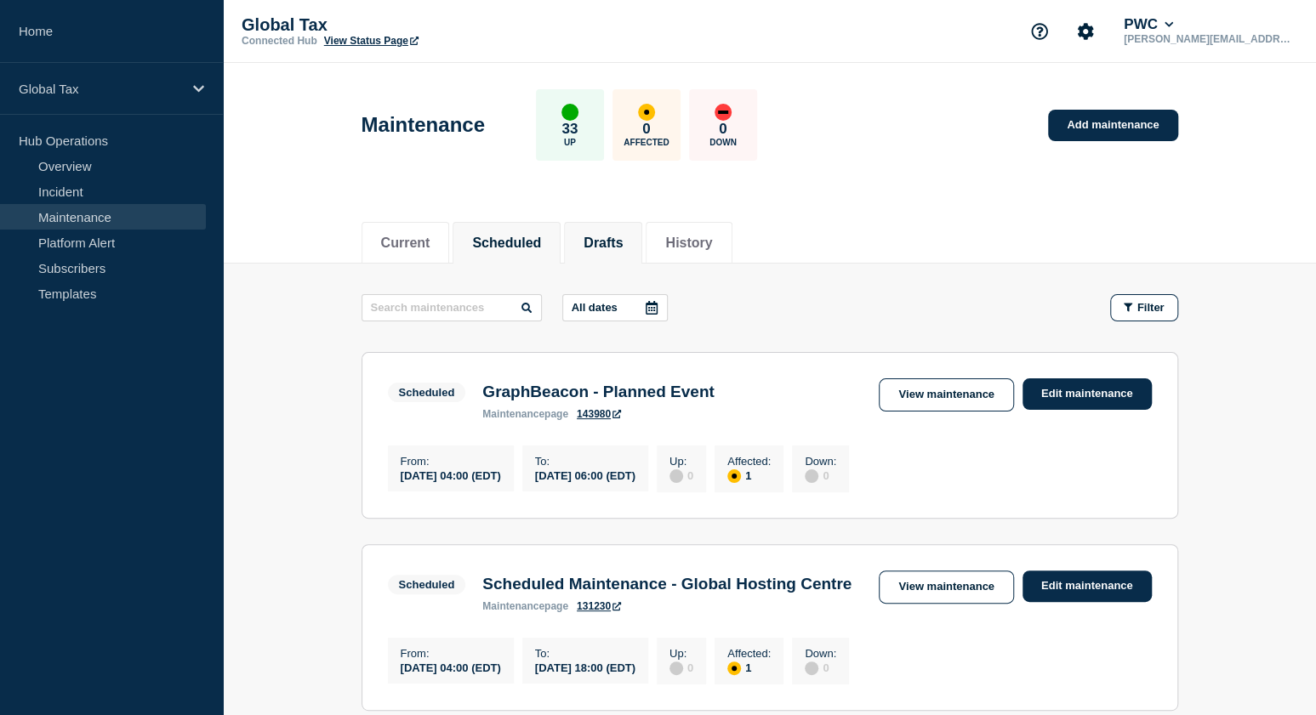
click at [614, 237] on button "Drafts" at bounding box center [602, 243] width 39 height 15
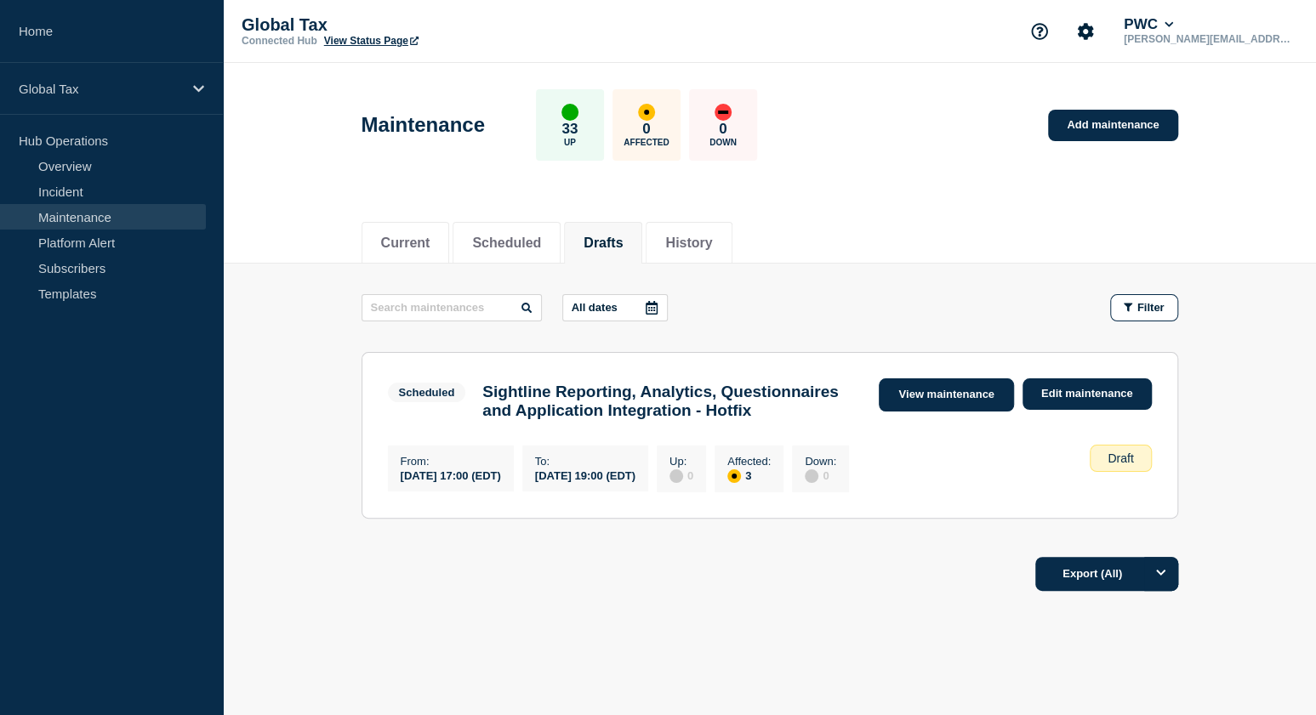
click at [993, 402] on link "View maintenance" at bounding box center [945, 394] width 134 height 33
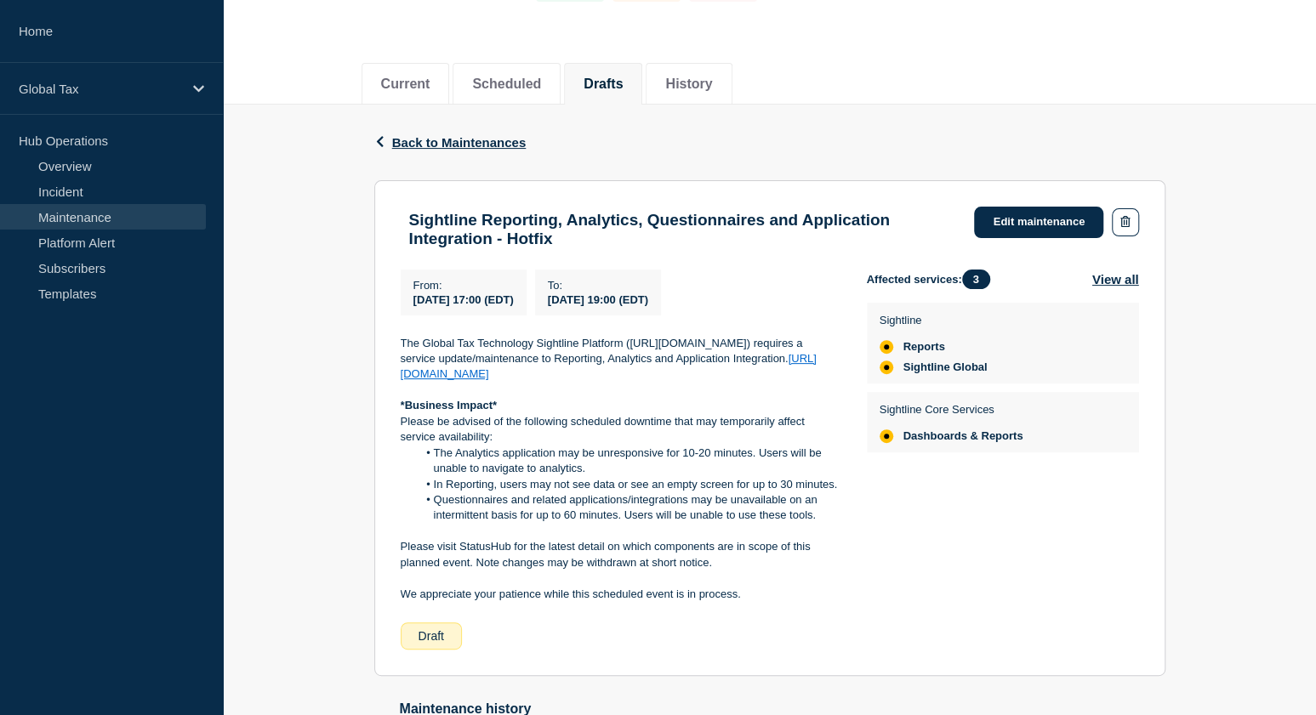
scroll to position [255, 0]
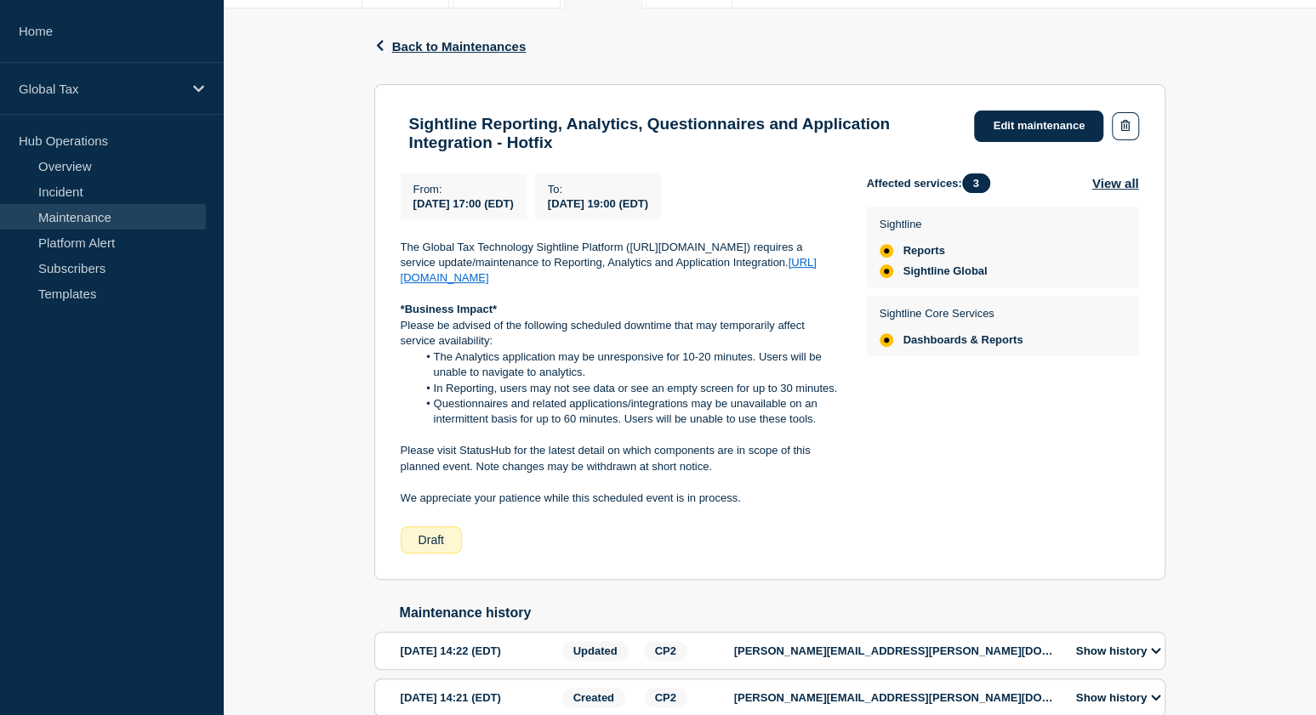
drag, startPoint x: 79, startPoint y: 483, endPoint x: 53, endPoint y: 440, distance: 50.0
click at [79, 483] on aside "Home Global Tax Hub Operations Overview Incident Maintenance Platform Alert Sub…" at bounding box center [111, 357] width 223 height 715
